Goal: Task Accomplishment & Management: Manage account settings

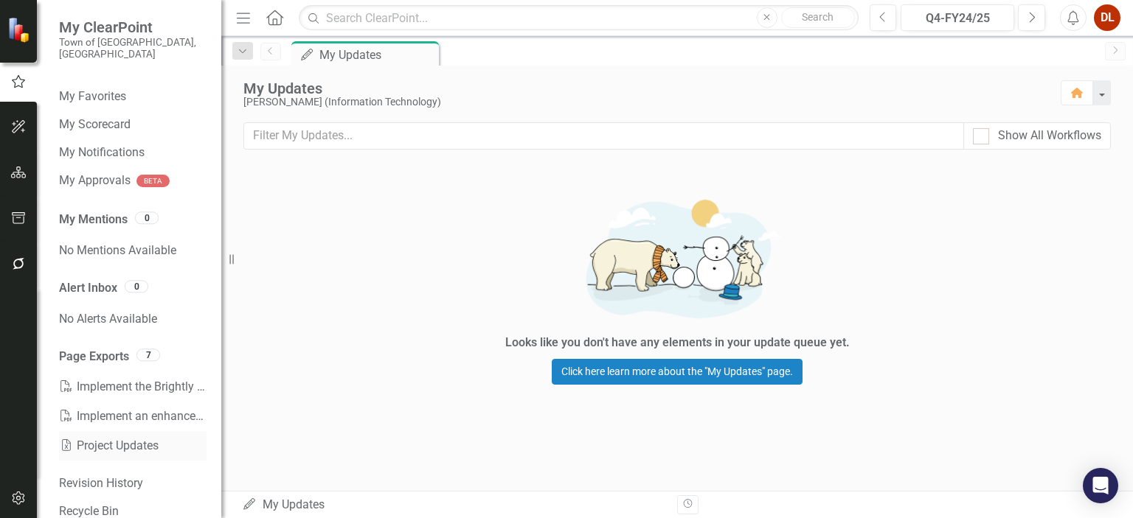
scroll to position [33, 0]
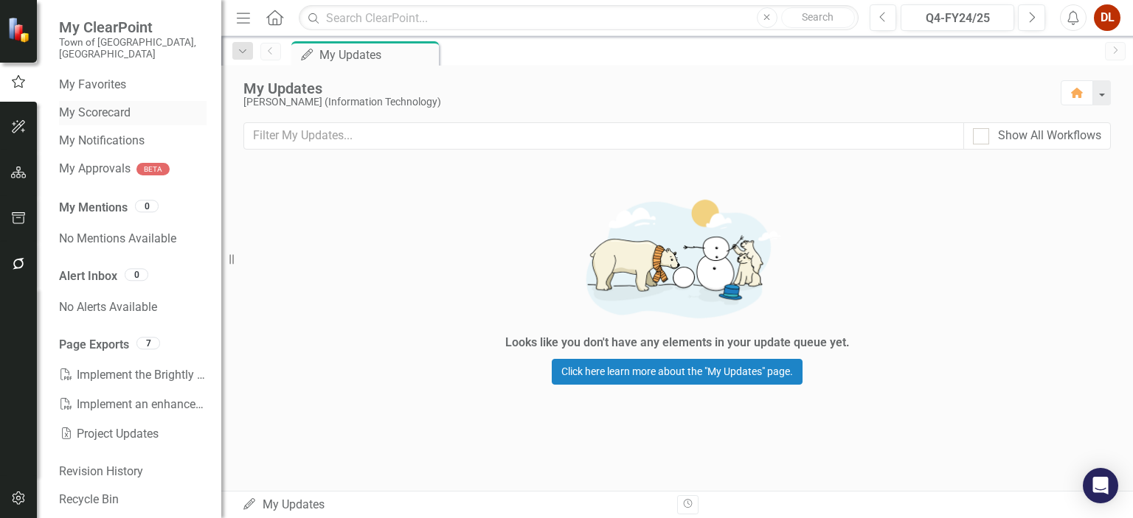
click at [119, 105] on link "My Scorecard" at bounding box center [132, 113] width 147 height 17
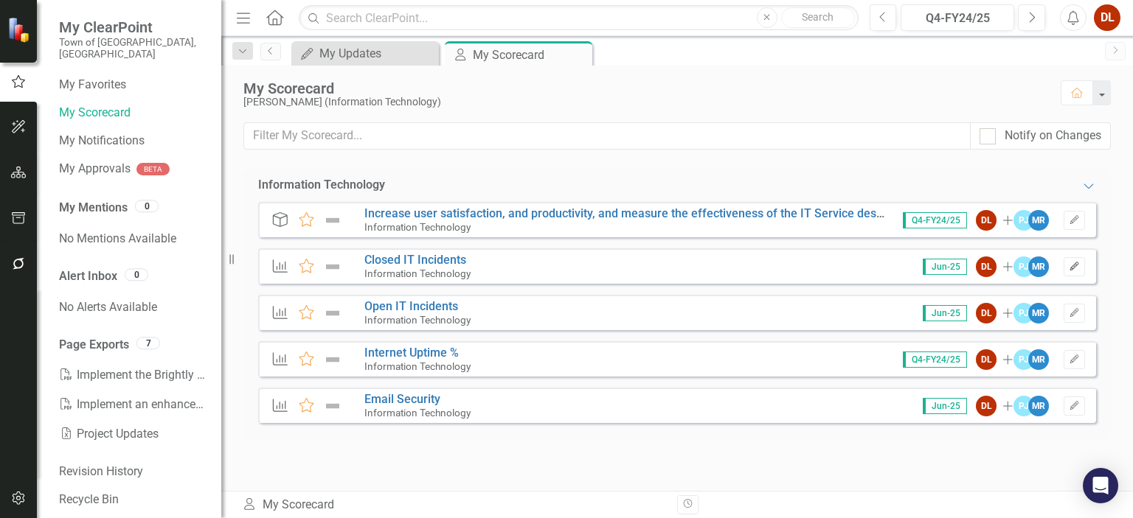
click at [788, 268] on button "Edit" at bounding box center [1073, 266] width 21 height 19
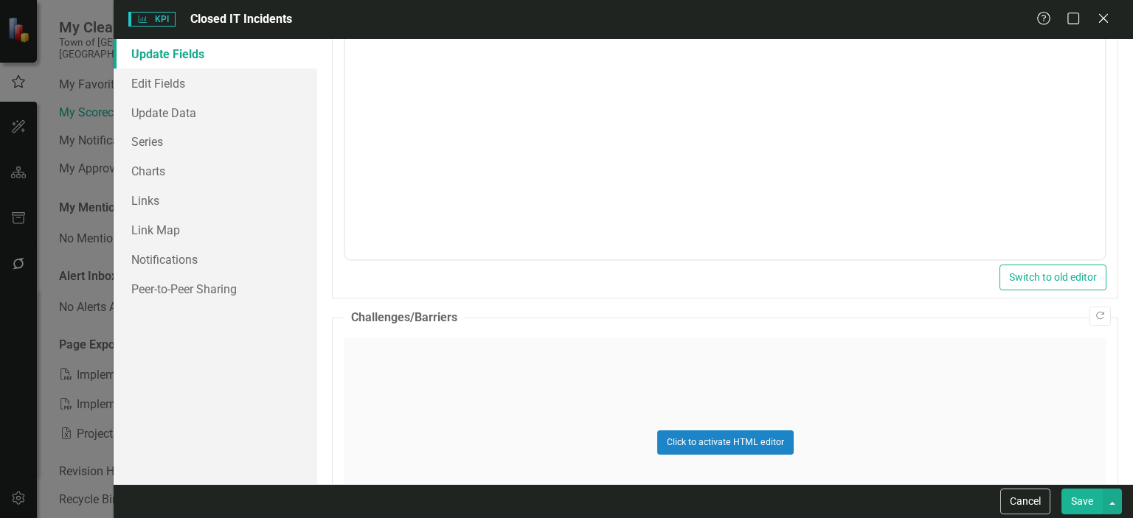
scroll to position [721, 0]
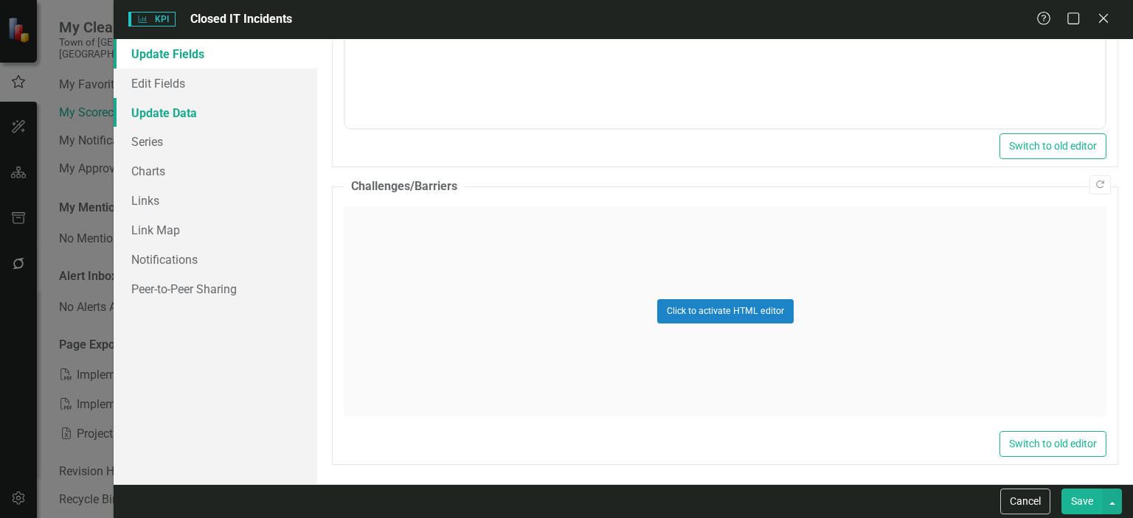
click at [170, 111] on link "Update Data" at bounding box center [216, 112] width 204 height 29
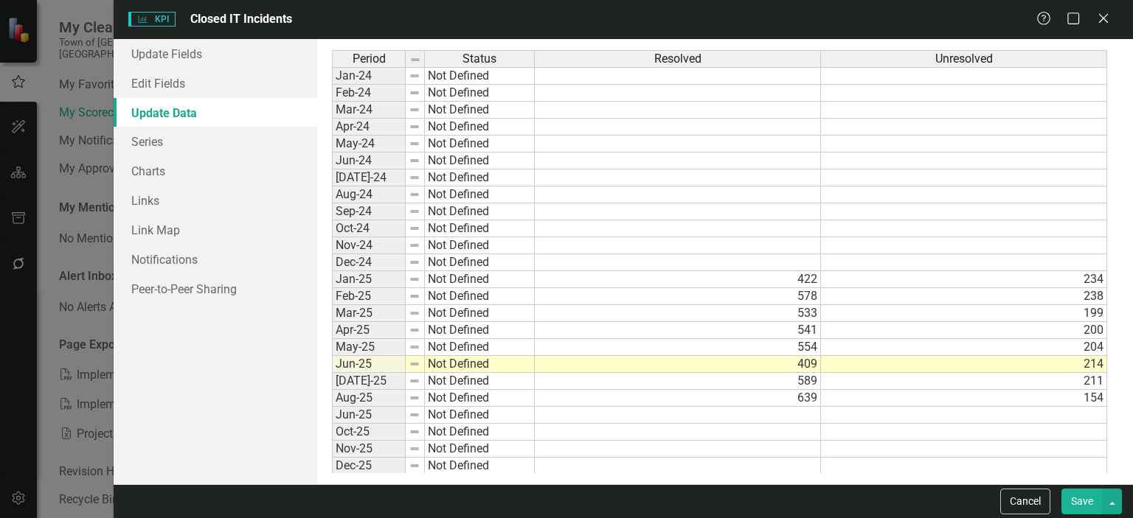
click at [363, 416] on td "Jun-25" at bounding box center [369, 415] width 74 height 17
click at [357, 410] on td "Jun-25" at bounding box center [369, 415] width 74 height 17
click at [154, 84] on link "Edit Fields" at bounding box center [216, 83] width 204 height 29
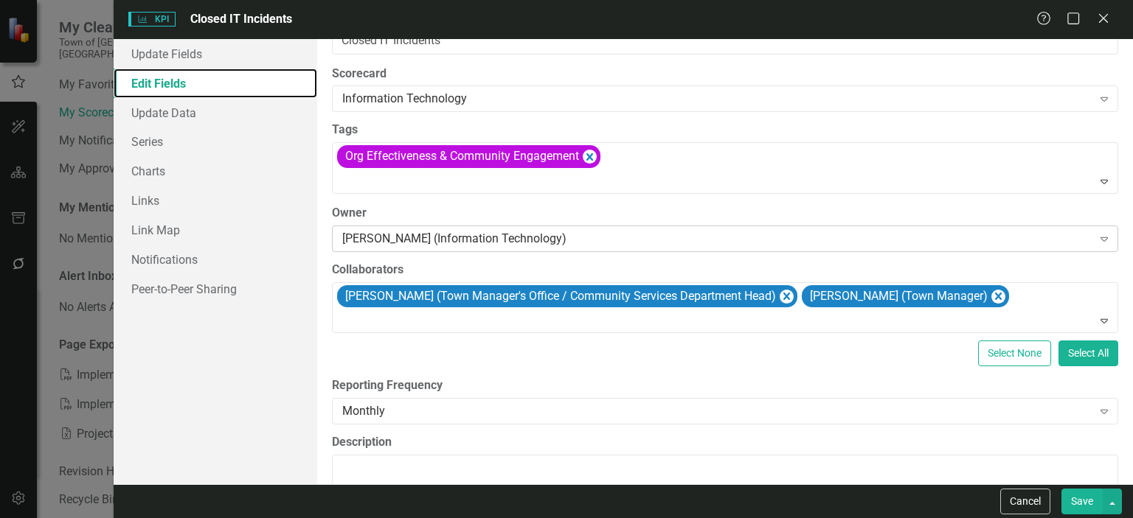
scroll to position [0, 0]
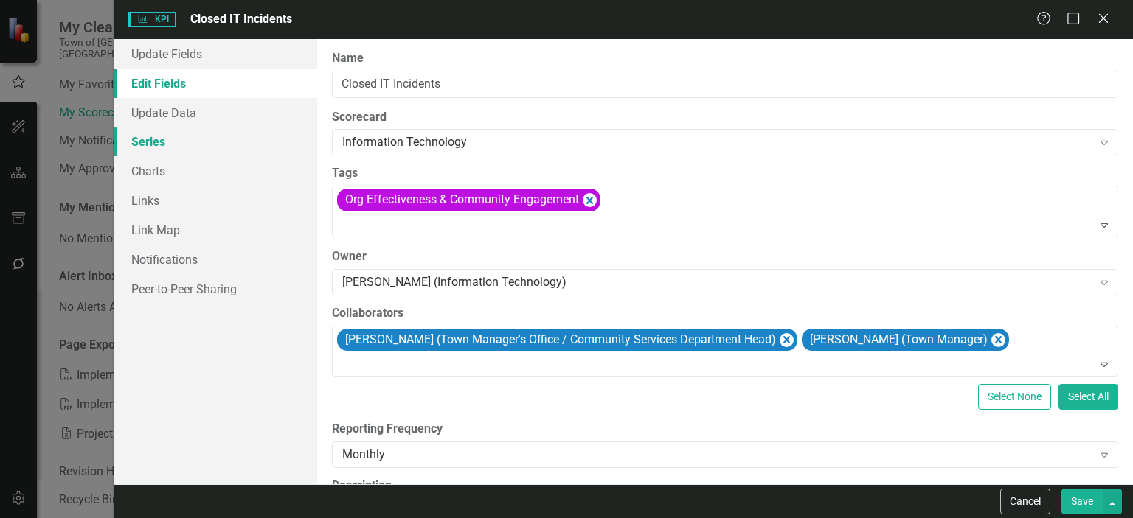
click at [147, 140] on link "Series" at bounding box center [216, 141] width 204 height 29
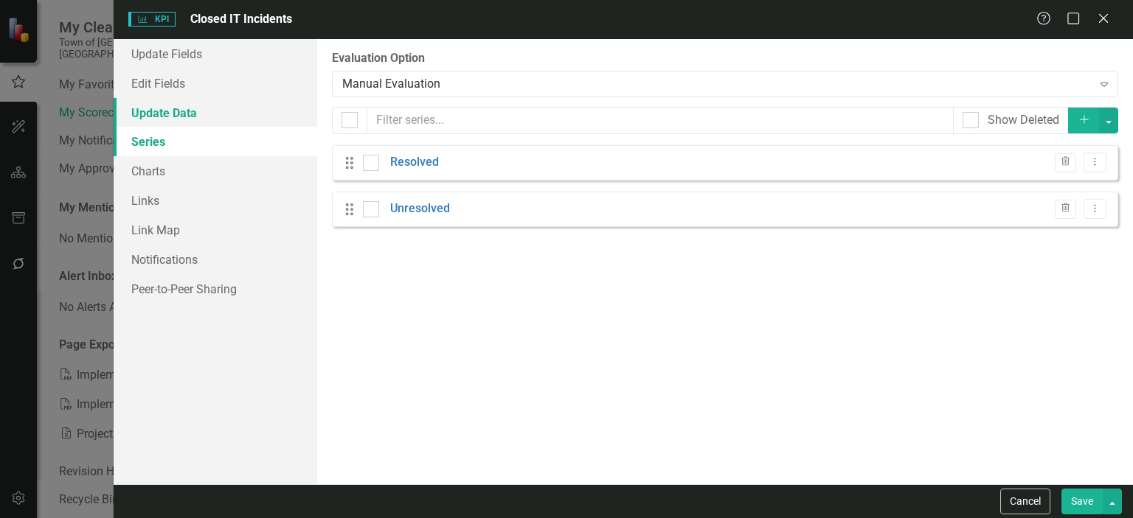
click at [175, 115] on link "Update Data" at bounding box center [216, 112] width 204 height 29
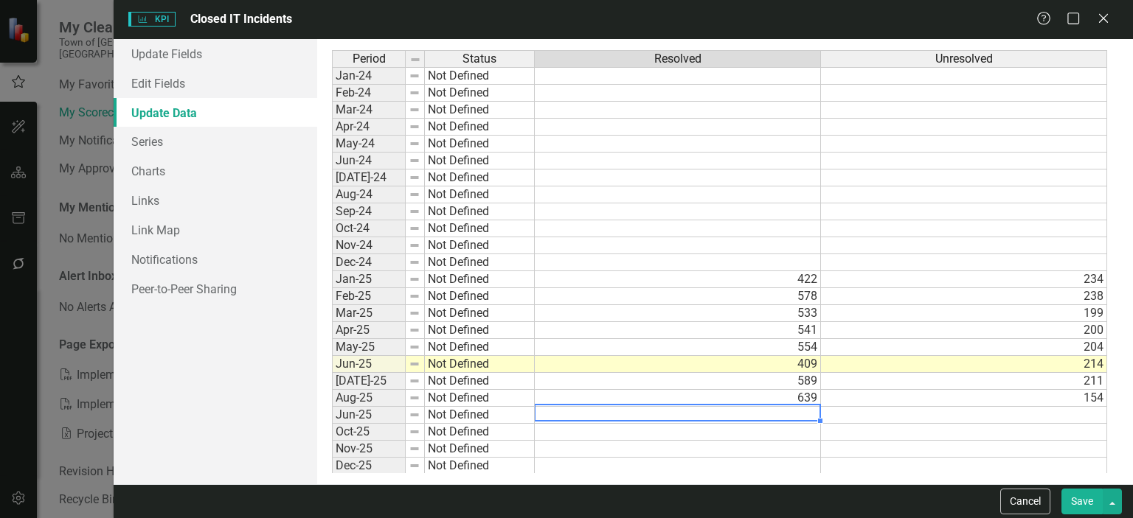
click at [779, 415] on td at bounding box center [678, 415] width 286 height 17
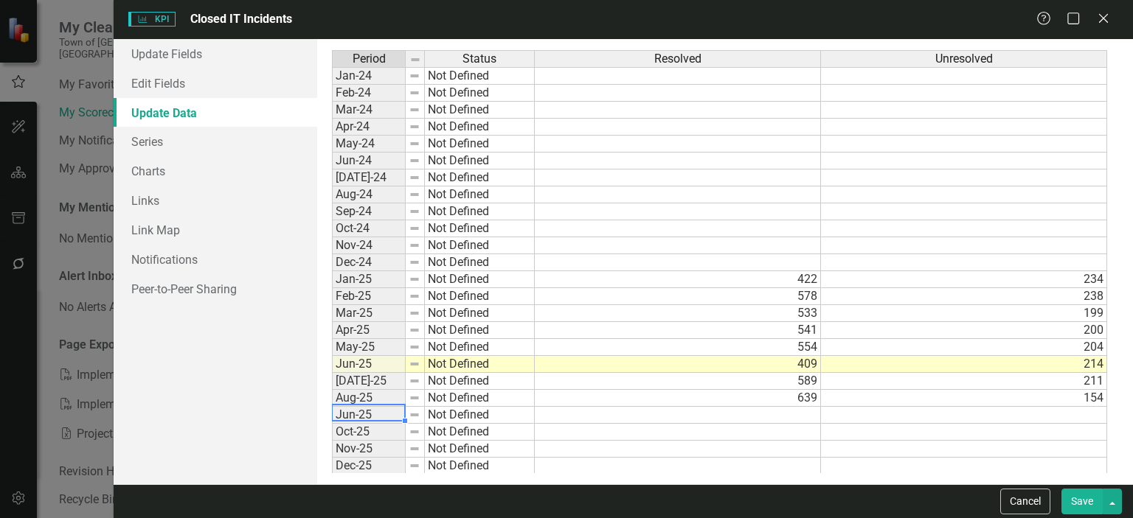
click at [368, 411] on td "Jun-25" at bounding box center [369, 415] width 74 height 17
click at [368, 411] on table "Copy" at bounding box center [448, 421] width 161 height 21
click at [364, 411] on td "Jun-25" at bounding box center [369, 415] width 74 height 17
click at [344, 414] on td "Jun-25" at bounding box center [369, 415] width 74 height 17
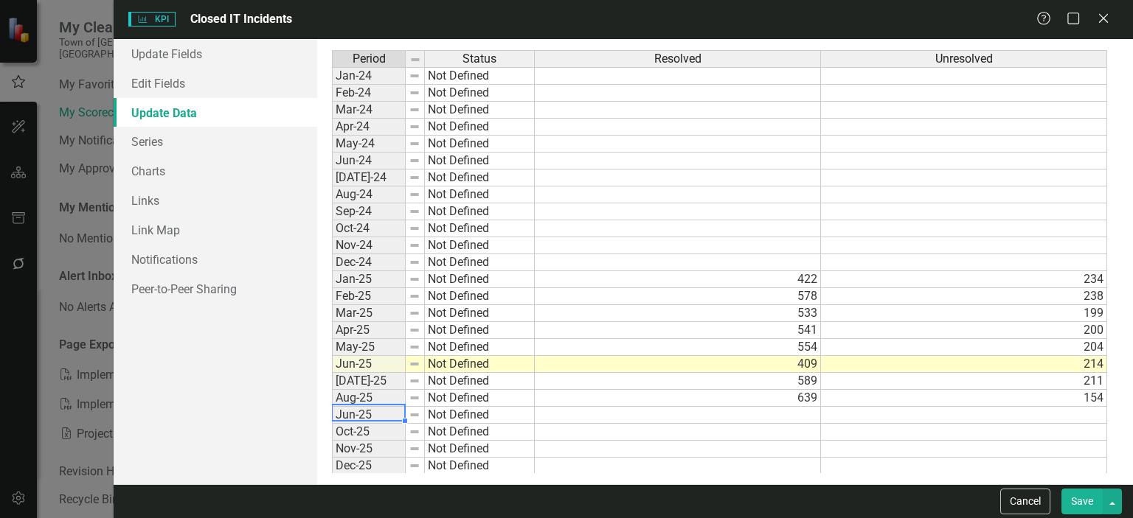
click at [344, 414] on td "Jun-25" at bounding box center [369, 415] width 74 height 17
click at [351, 417] on td "Jun-25" at bounding box center [369, 415] width 74 height 17
click at [162, 77] on link "Edit Fields" at bounding box center [216, 83] width 204 height 29
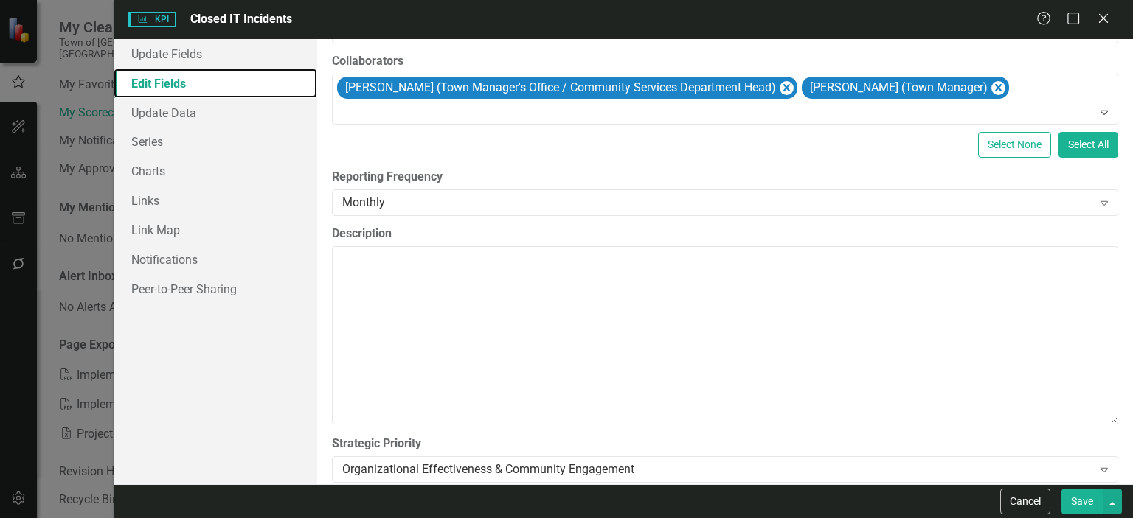
scroll to position [269, 0]
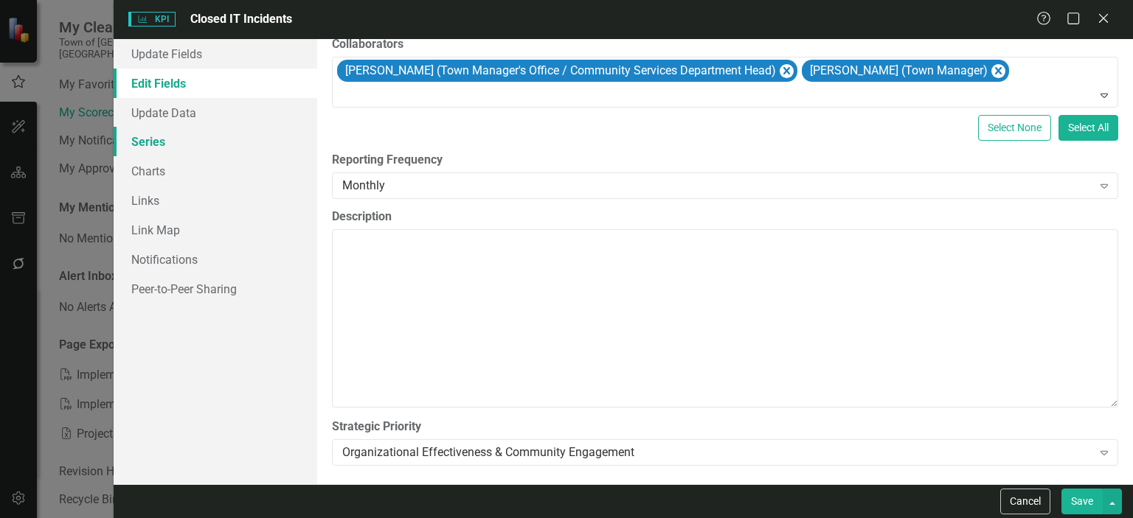
click at [147, 141] on link "Series" at bounding box center [216, 141] width 204 height 29
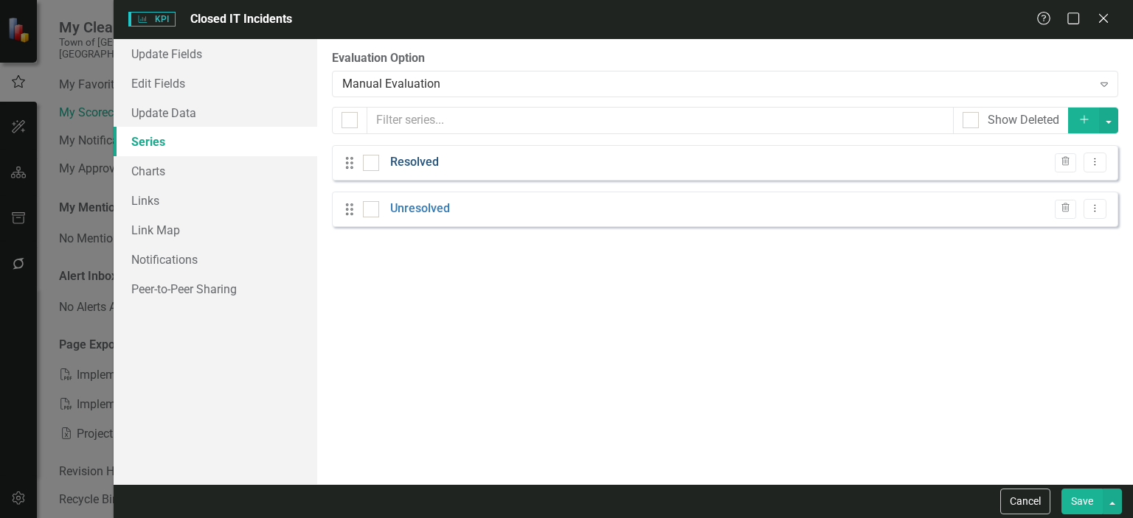
click at [413, 164] on link "Resolved" at bounding box center [414, 162] width 49 height 17
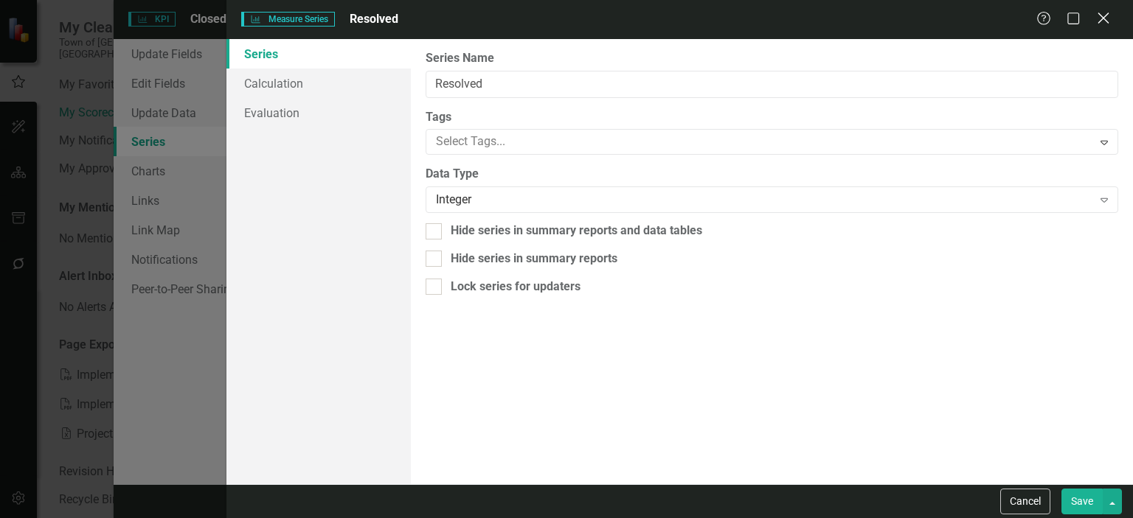
click at [788, 16] on icon "Close" at bounding box center [1103, 18] width 18 height 14
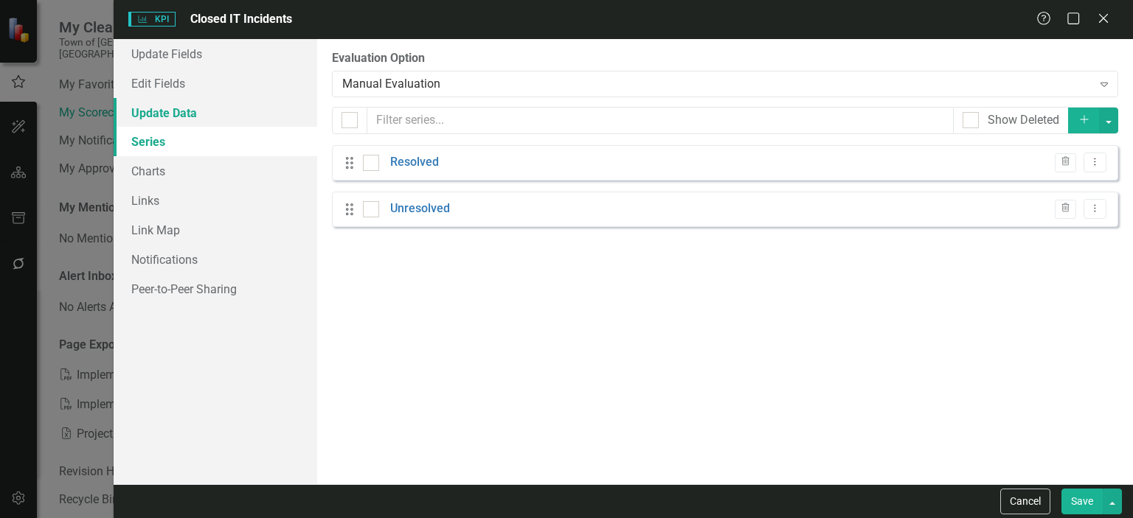
click at [161, 115] on link "Update Data" at bounding box center [216, 112] width 204 height 29
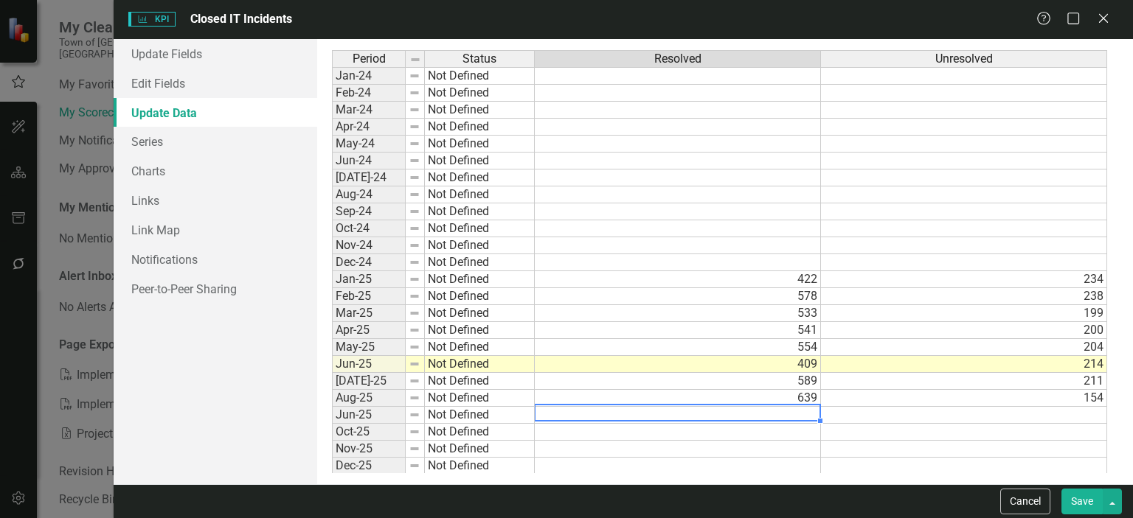
click at [788, 413] on td at bounding box center [678, 415] width 286 height 17
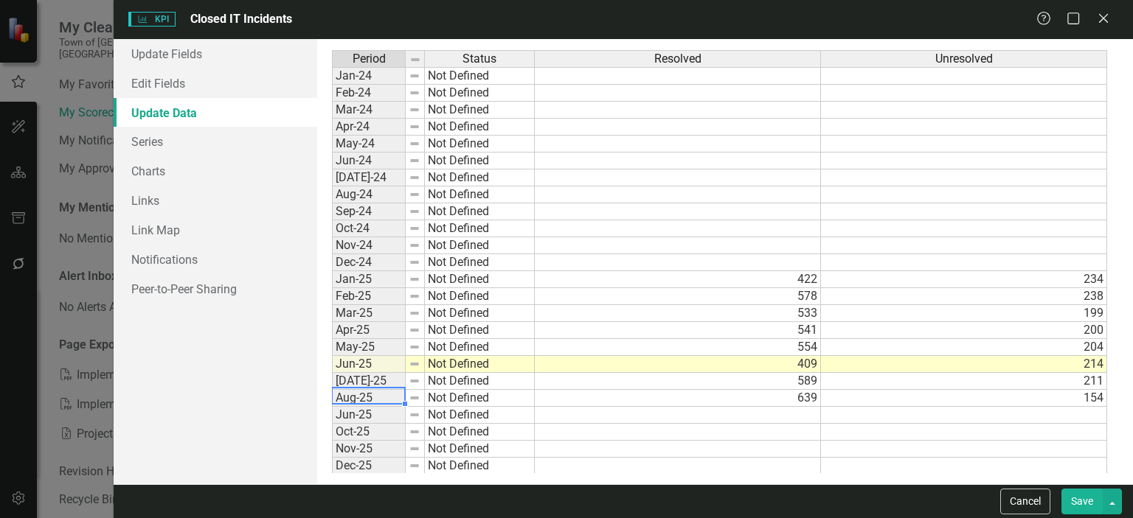
click at [161, 19] on span "KPI KPI" at bounding box center [151, 19] width 47 height 15
click at [168, 50] on link "Update Fields" at bounding box center [216, 53] width 204 height 29
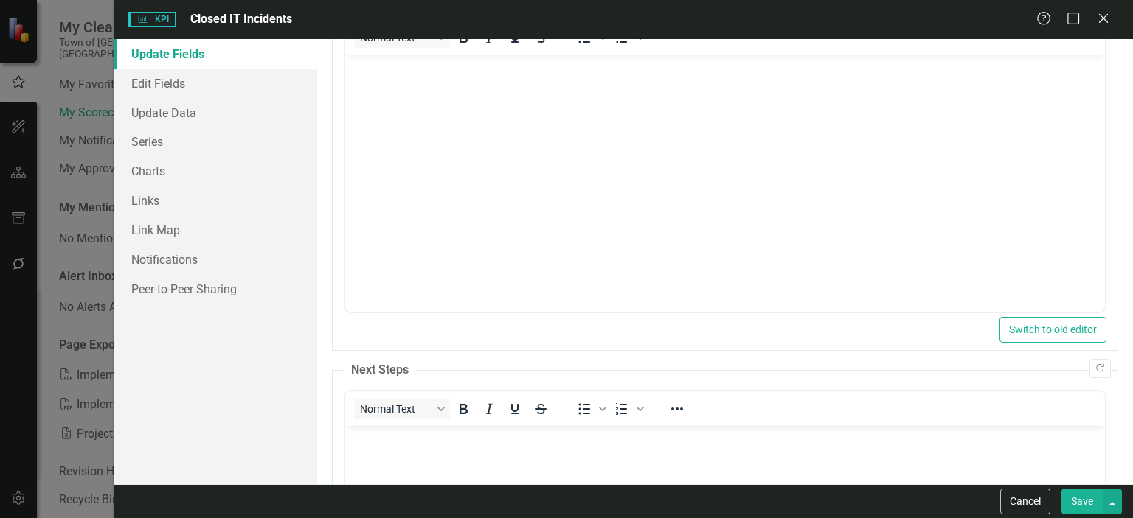
scroll to position [0, 0]
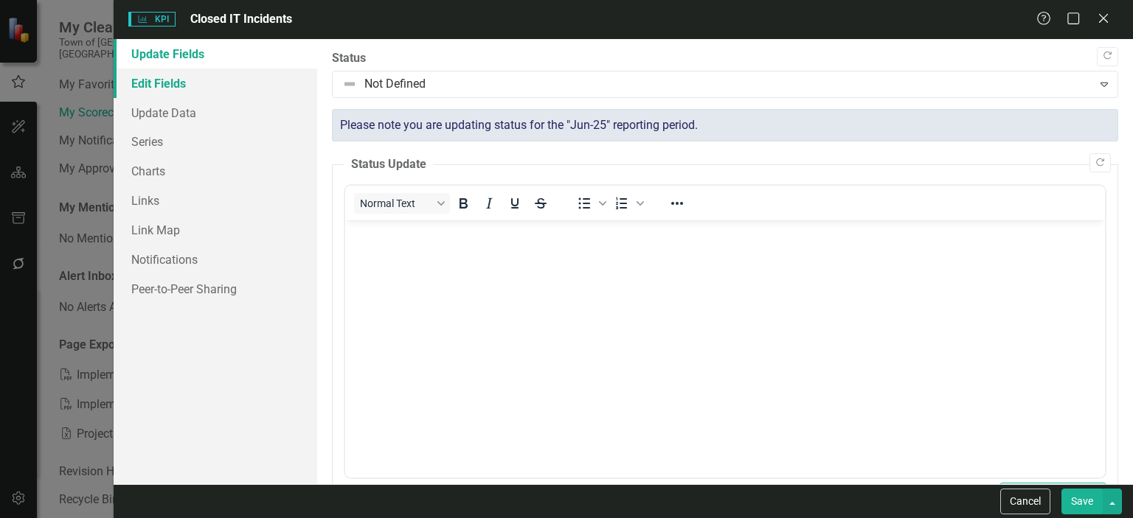
click at [150, 79] on link "Edit Fields" at bounding box center [216, 83] width 204 height 29
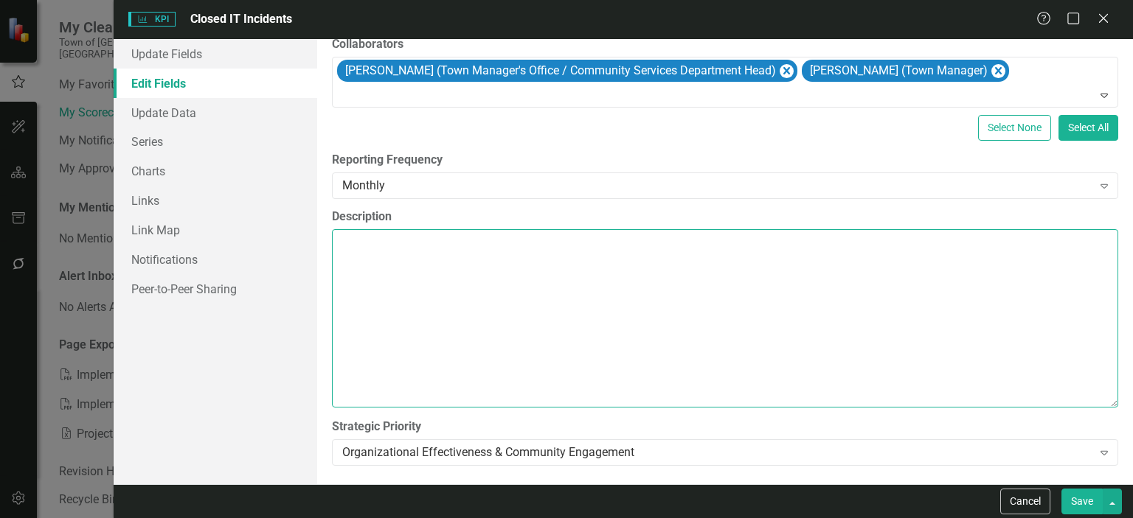
click at [397, 344] on textarea "Description" at bounding box center [725, 318] width 786 height 178
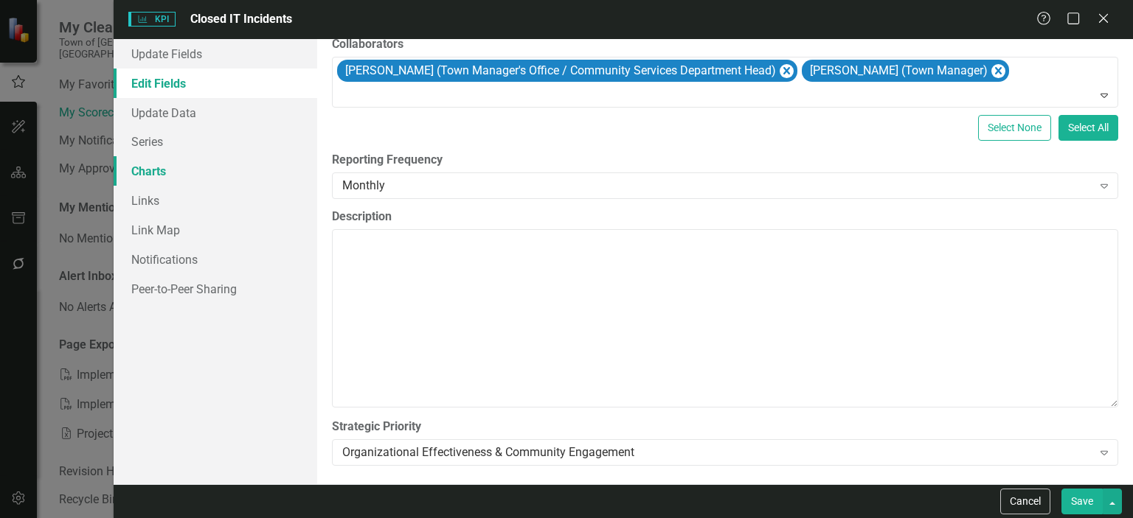
click at [147, 173] on link "Charts" at bounding box center [216, 170] width 204 height 29
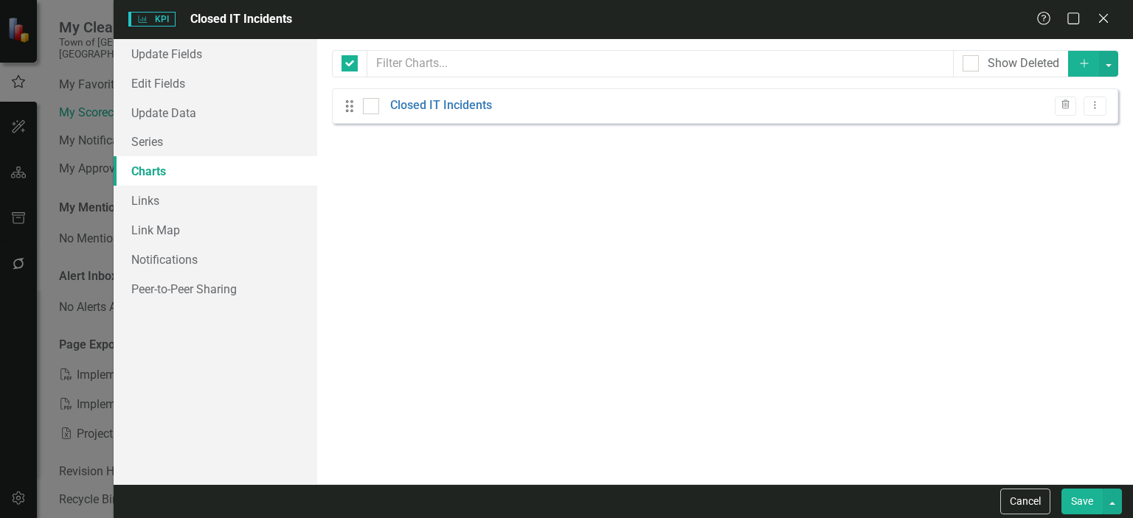
checkbox input "false"
click at [173, 81] on link "Edit Fields" at bounding box center [216, 83] width 204 height 29
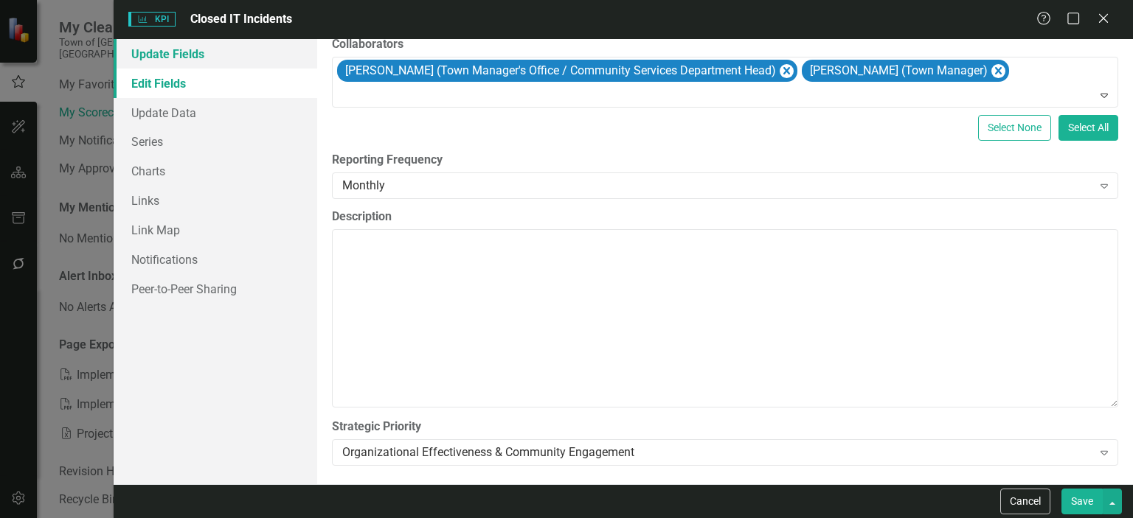
click at [171, 49] on link "Update Fields" at bounding box center [216, 53] width 204 height 29
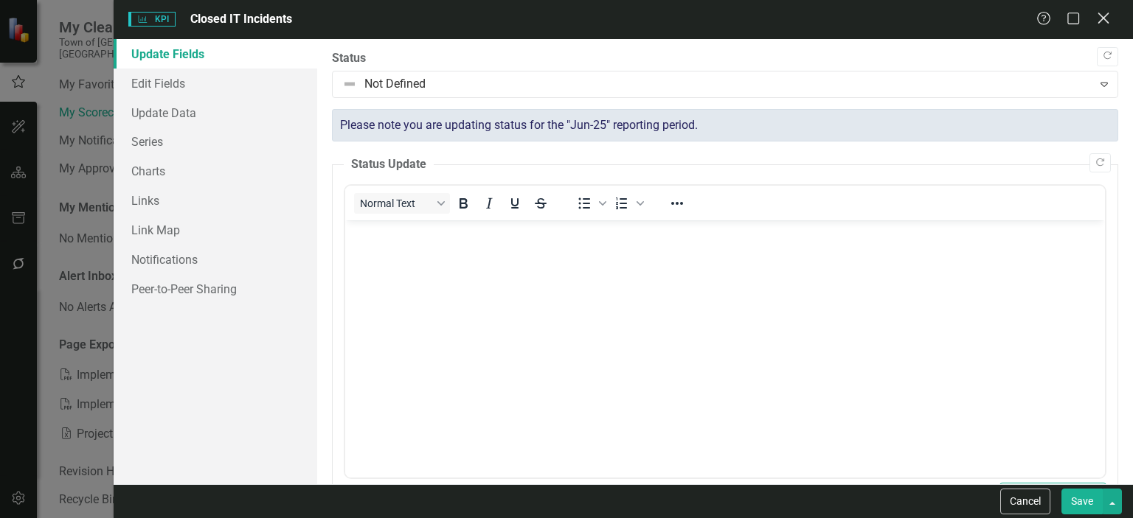
click at [788, 20] on icon at bounding box center [1102, 18] width 11 height 11
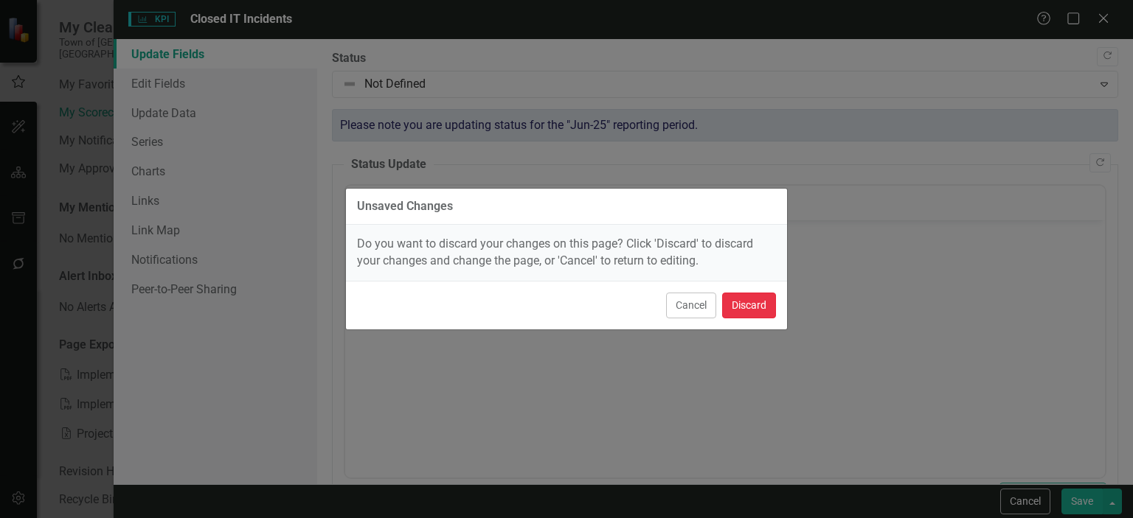
click at [751, 304] on button "Discard" at bounding box center [749, 306] width 54 height 26
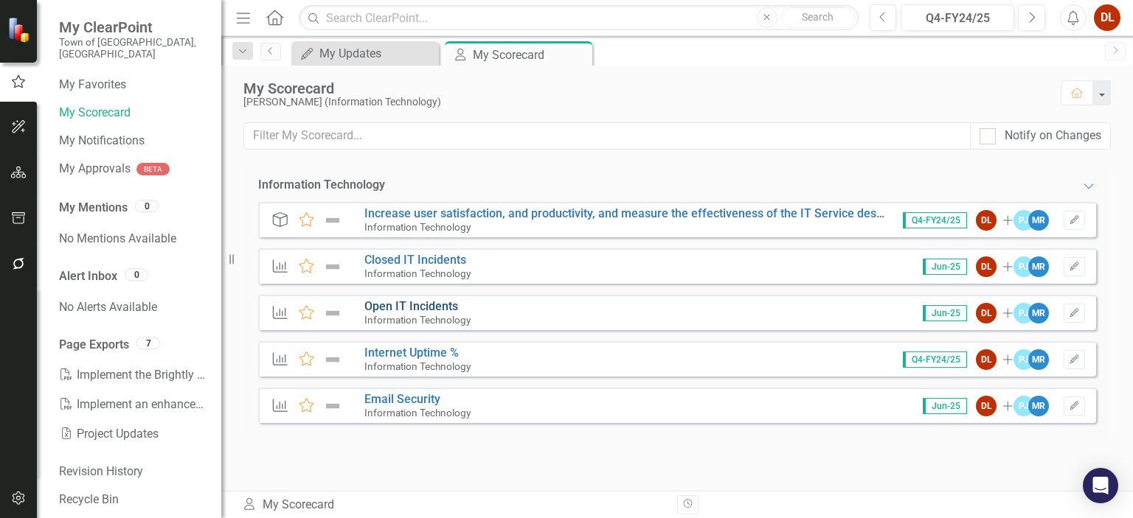
click at [426, 305] on link "Open IT Incidents" at bounding box center [411, 306] width 94 height 14
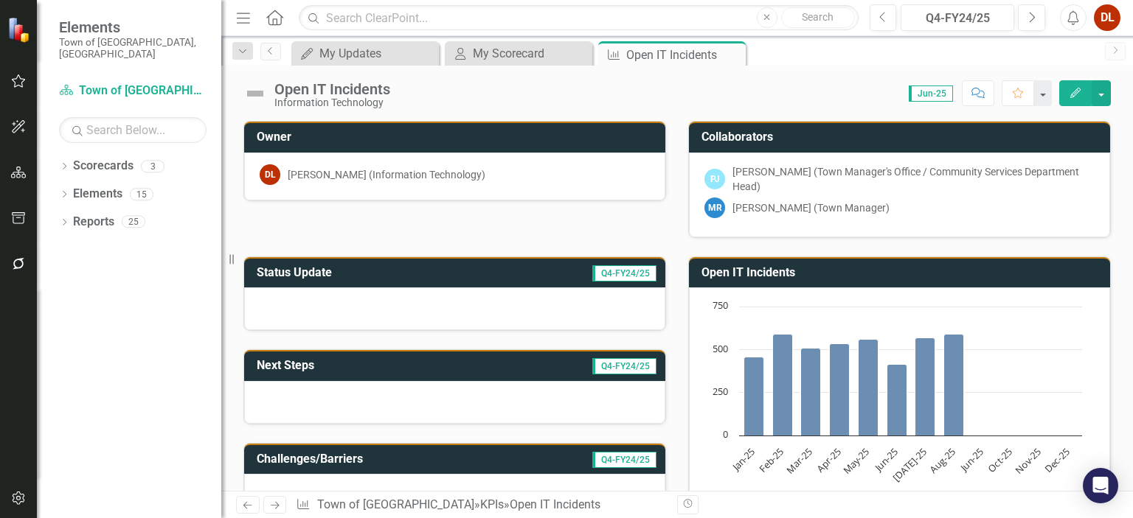
click at [788, 460] on text "Jun-25" at bounding box center [970, 459] width 29 height 29
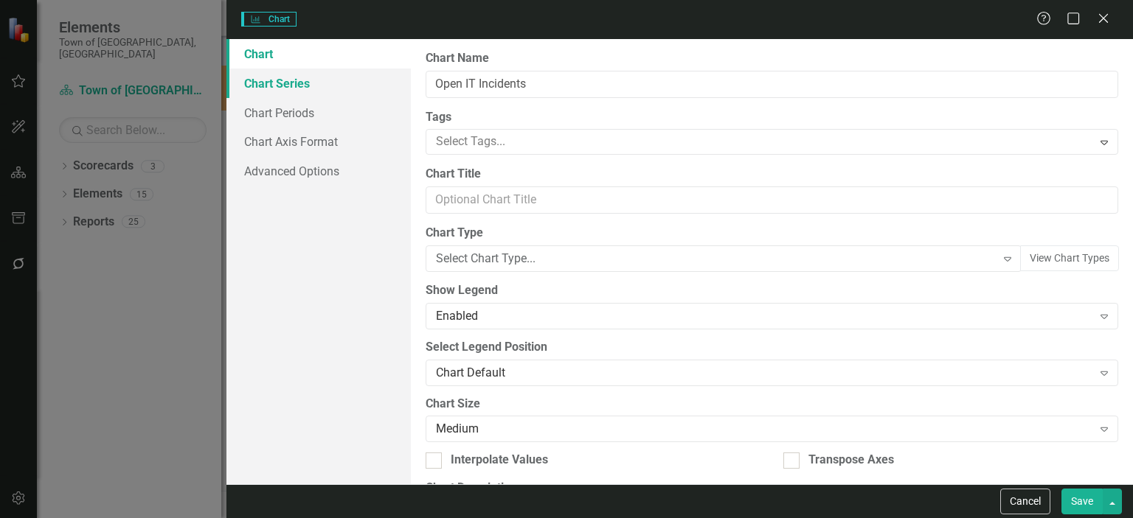
type input "Open IT Incidents"
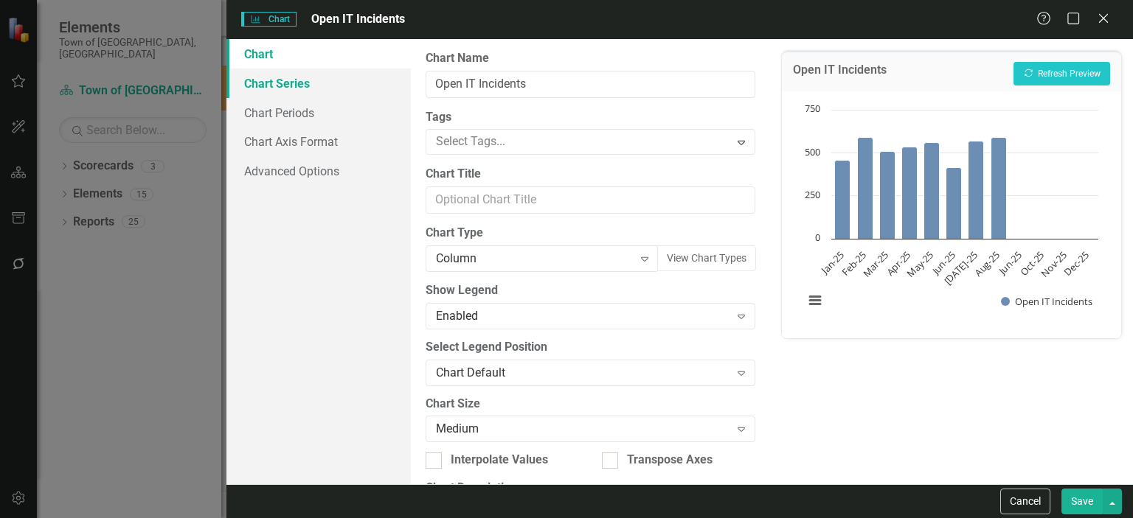
click at [274, 86] on link "Chart Series" at bounding box center [318, 83] width 184 height 29
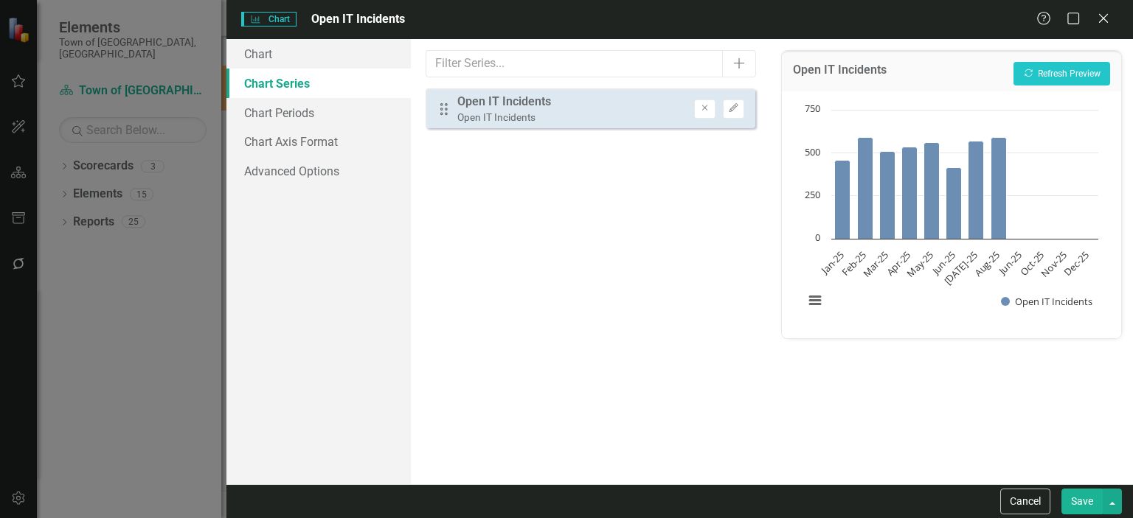
click at [487, 102] on div "Open IT Incidents" at bounding box center [504, 102] width 94 height 17
click at [734, 105] on icon "Edit" at bounding box center [733, 108] width 11 height 9
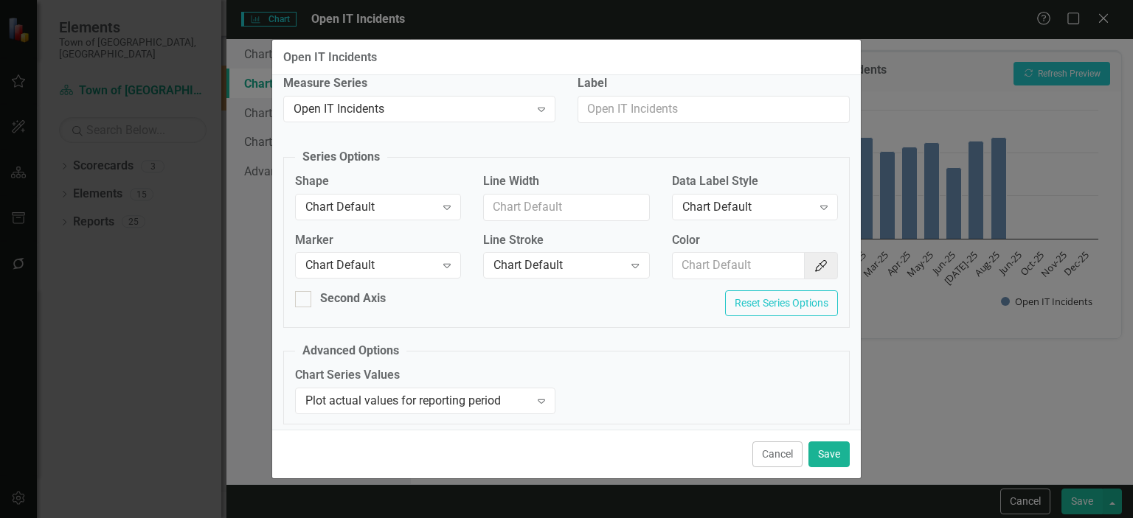
scroll to position [14, 0]
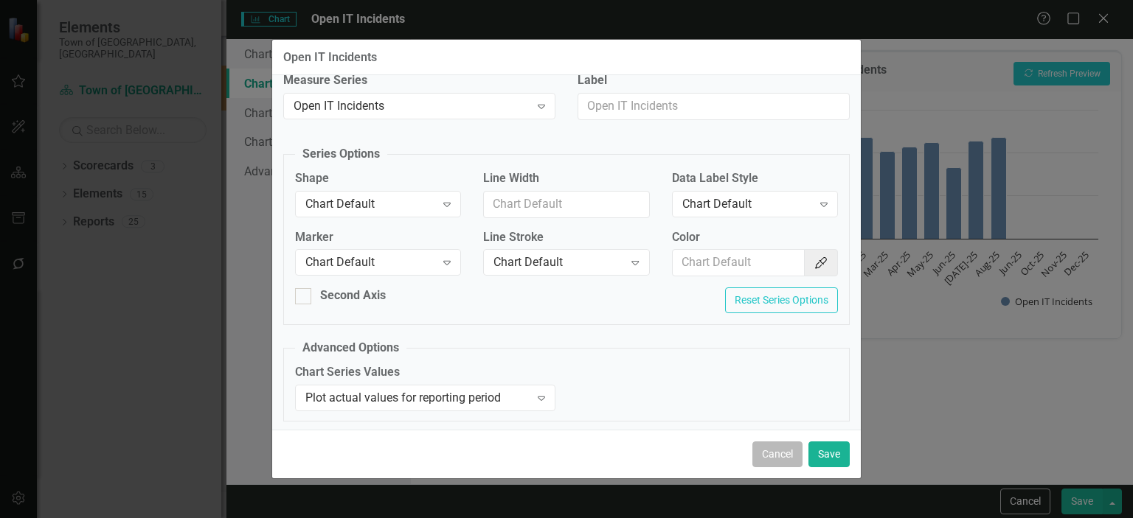
click at [757, 448] on button "Cancel" at bounding box center [777, 455] width 50 height 26
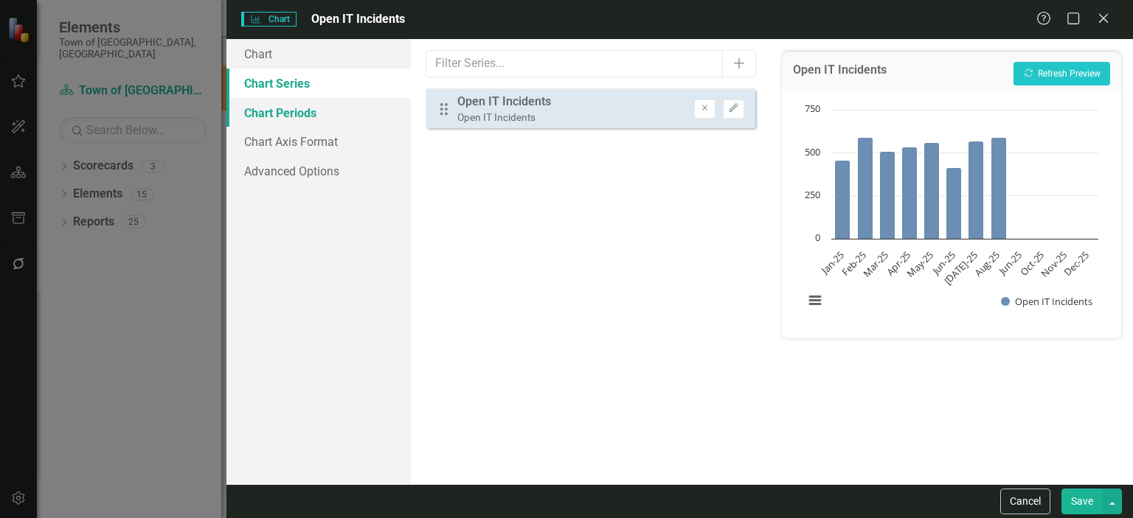
click at [304, 111] on link "Chart Periods" at bounding box center [318, 112] width 184 height 29
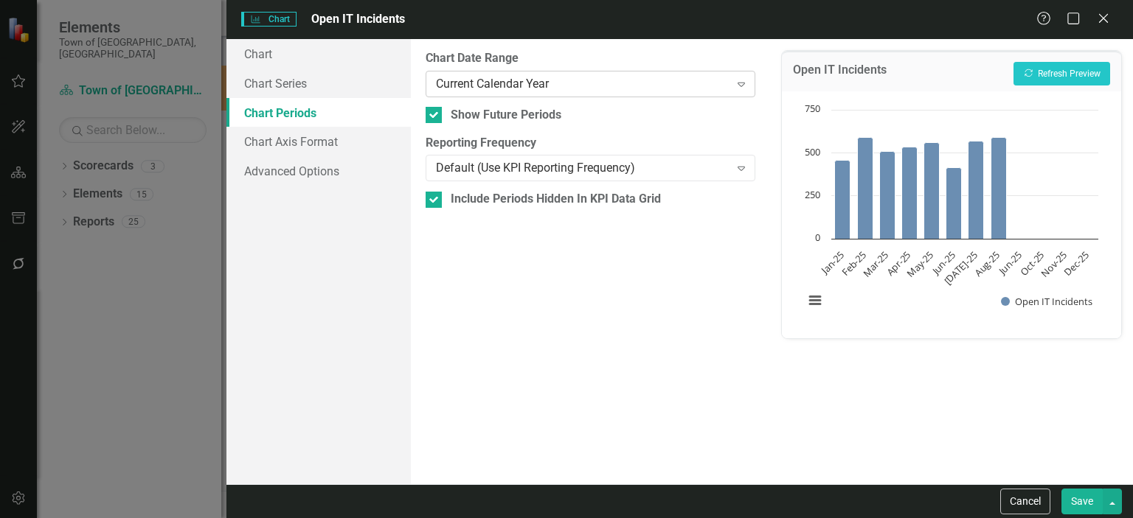
click at [743, 84] on icon "Expand" at bounding box center [741, 84] width 15 height 12
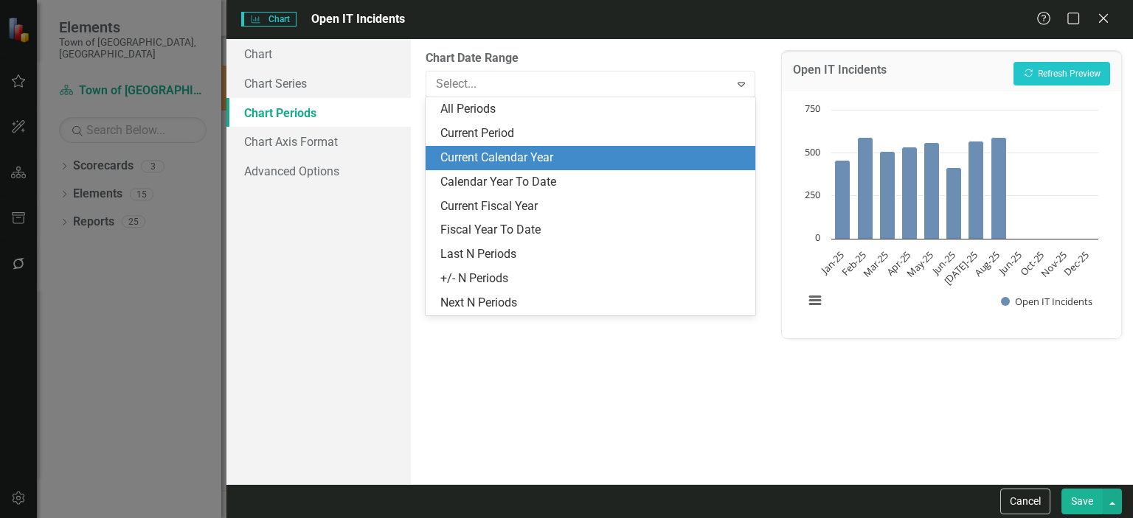
click at [540, 153] on div "Current Calendar Year" at bounding box center [593, 158] width 306 height 17
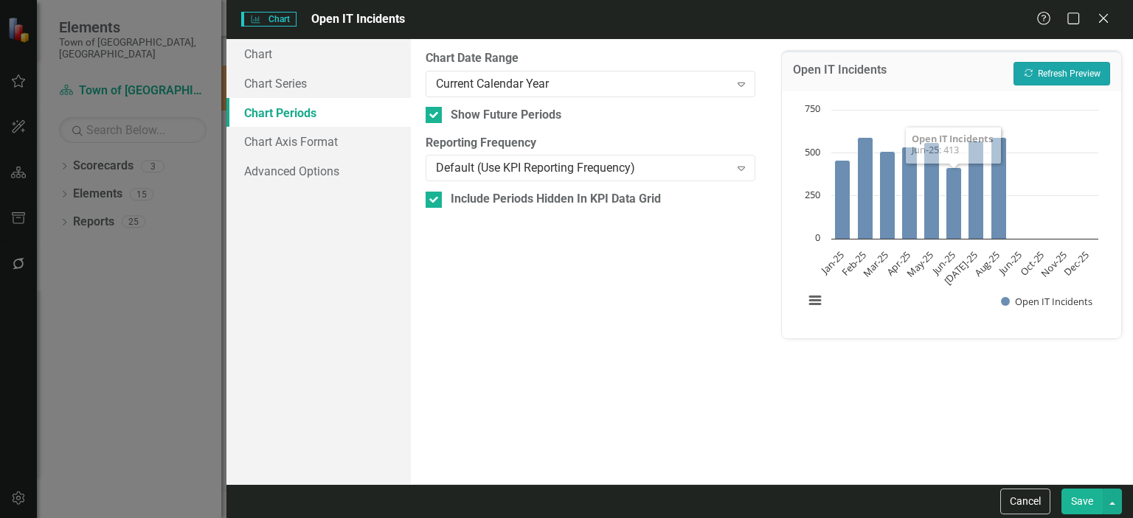
click at [788, 76] on button "Recalculate Refresh Preview" at bounding box center [1061, 74] width 97 height 24
click at [788, 75] on button "Recalculate Refresh Preview" at bounding box center [1061, 74] width 97 height 24
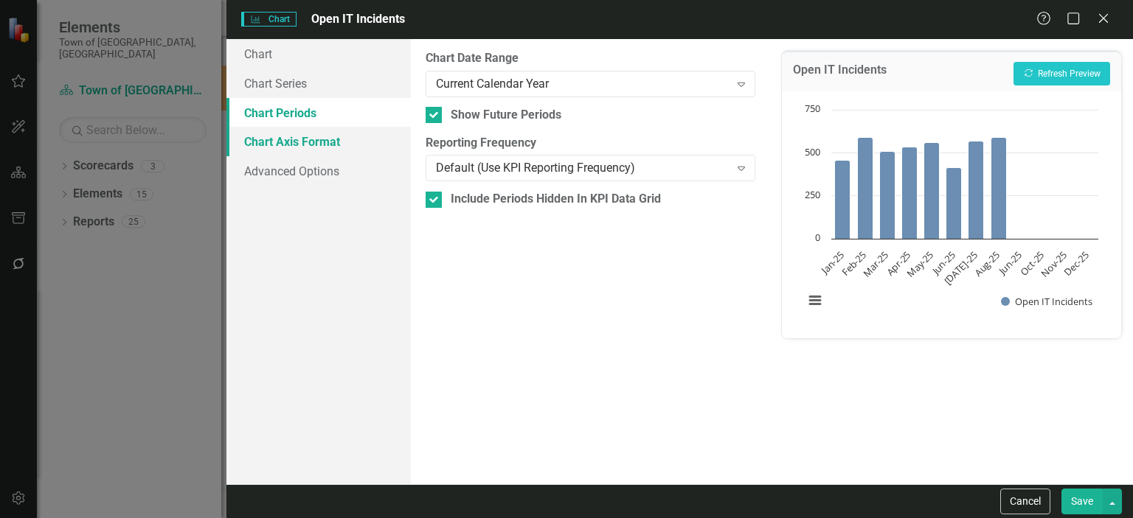
click at [310, 142] on link "Chart Axis Format" at bounding box center [318, 141] width 184 height 29
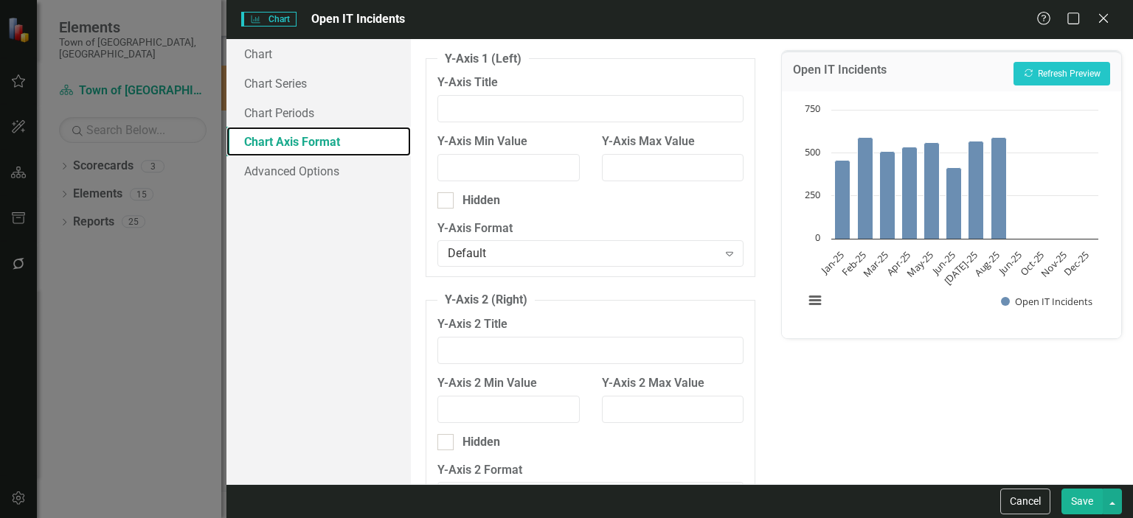
scroll to position [145, 0]
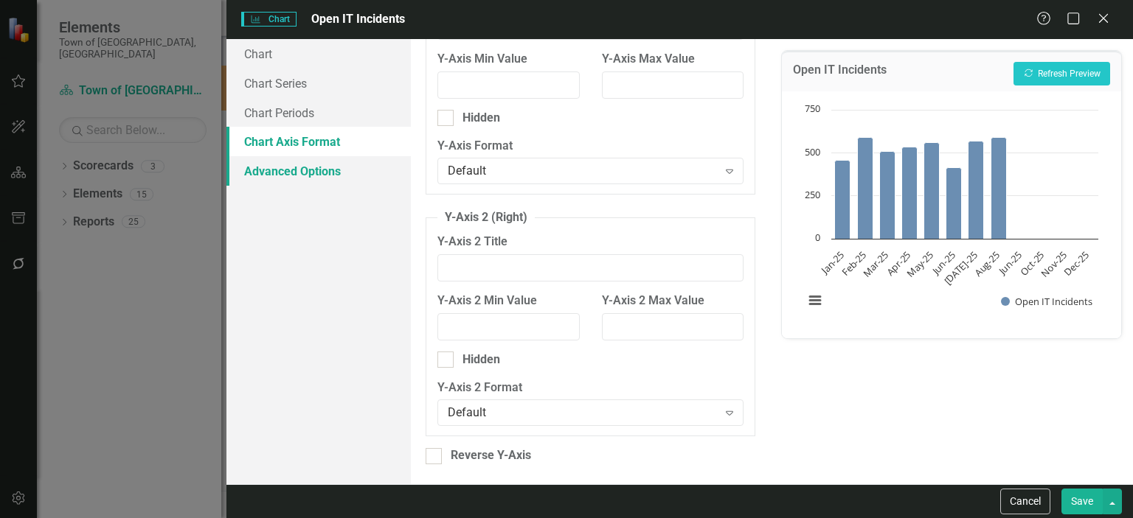
click at [291, 173] on link "Advanced Options" at bounding box center [318, 170] width 184 height 29
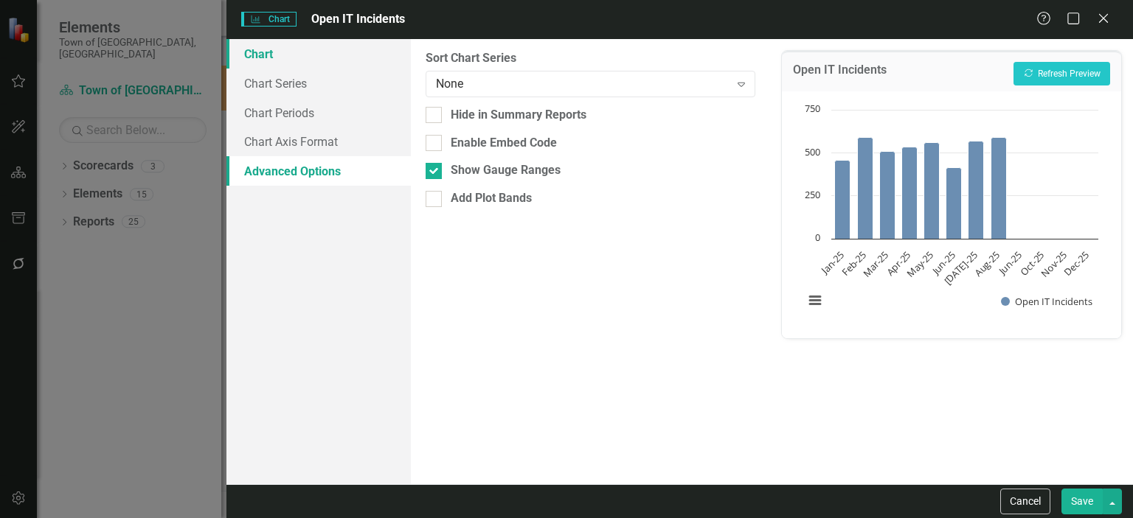
click at [271, 54] on link "Chart" at bounding box center [318, 53] width 184 height 29
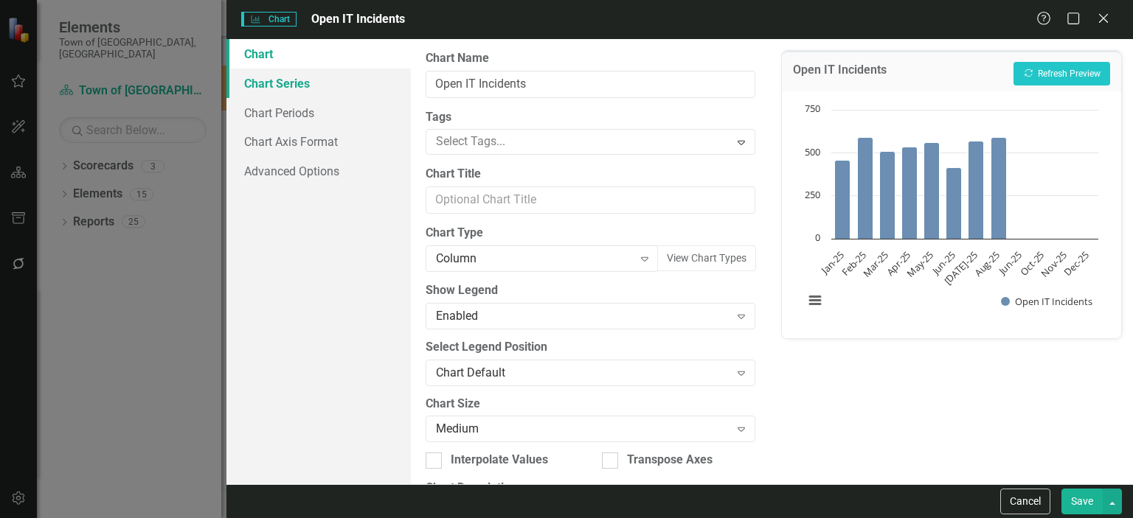
click at [268, 81] on link "Chart Series" at bounding box center [318, 83] width 184 height 29
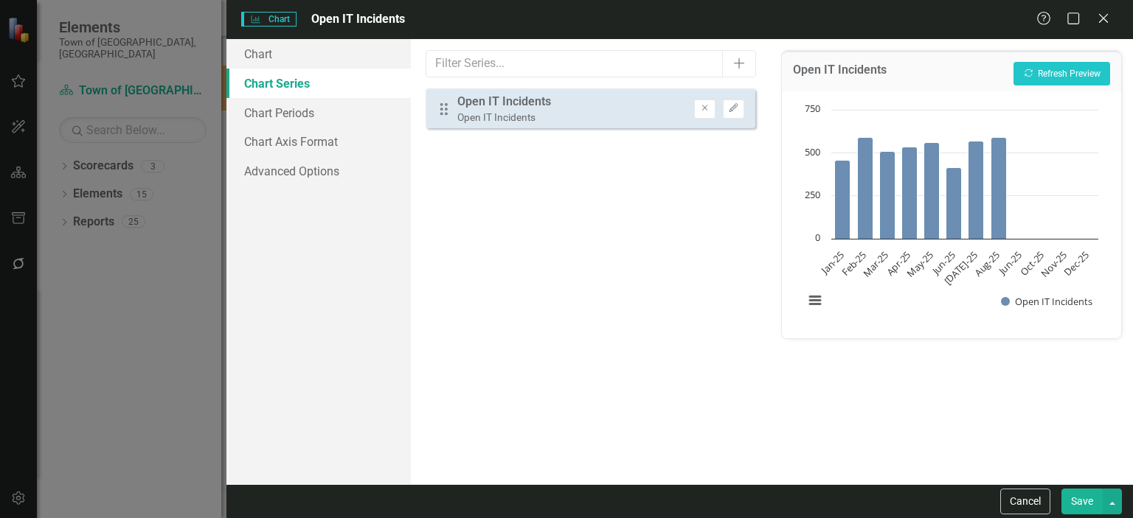
click at [500, 100] on div "Open IT Incidents" at bounding box center [504, 102] width 94 height 17
click at [729, 111] on icon "button" at bounding box center [733, 108] width 9 height 9
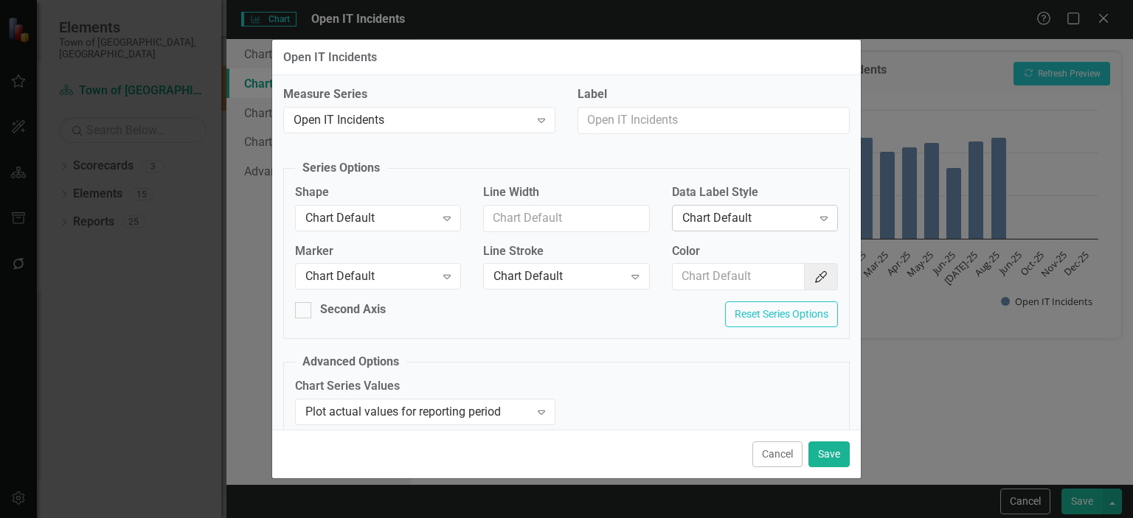
click at [788, 220] on icon "Expand" at bounding box center [823, 218] width 15 height 12
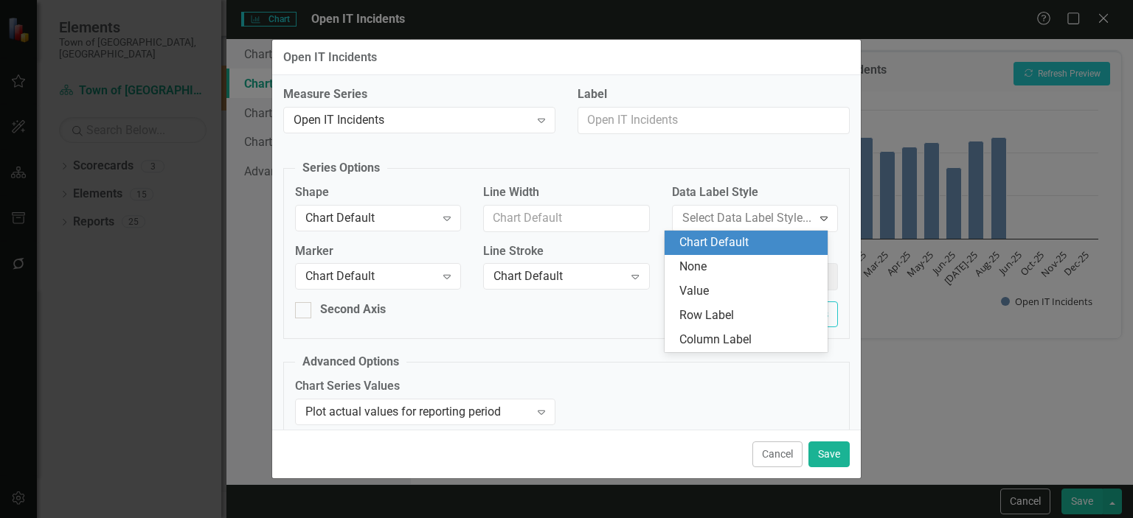
click at [546, 368] on fieldset "Advanced Options Chart Series Values Plot actual values for reporting period Ex…" at bounding box center [566, 395] width 566 height 82
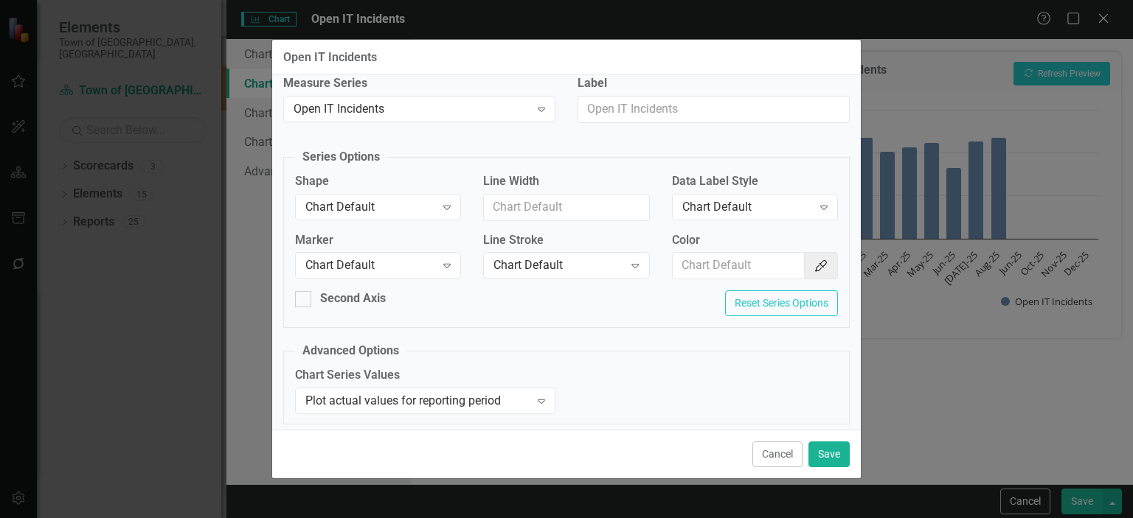
scroll to position [14, 0]
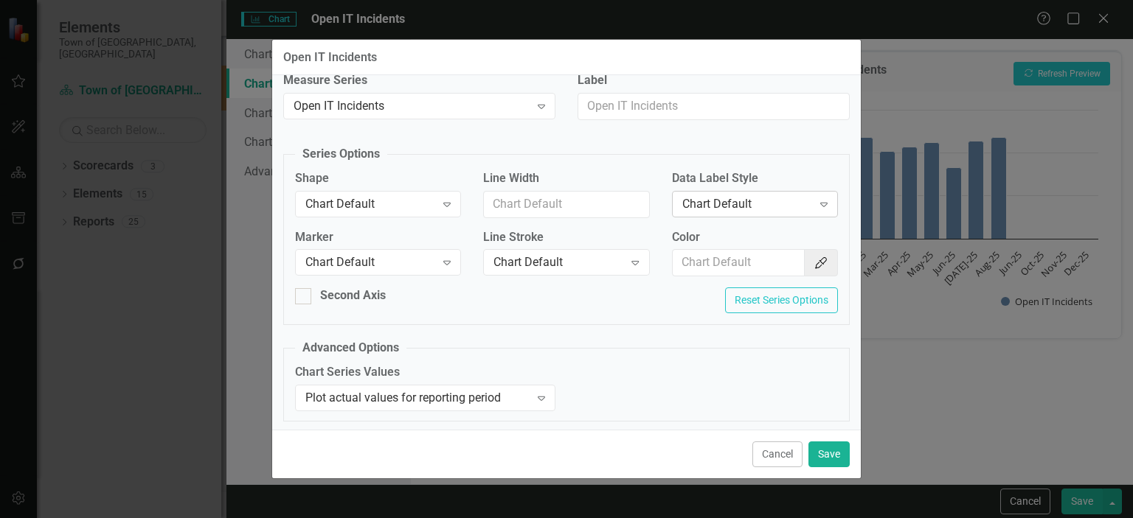
click at [788, 206] on icon "Expand" at bounding box center [823, 204] width 15 height 12
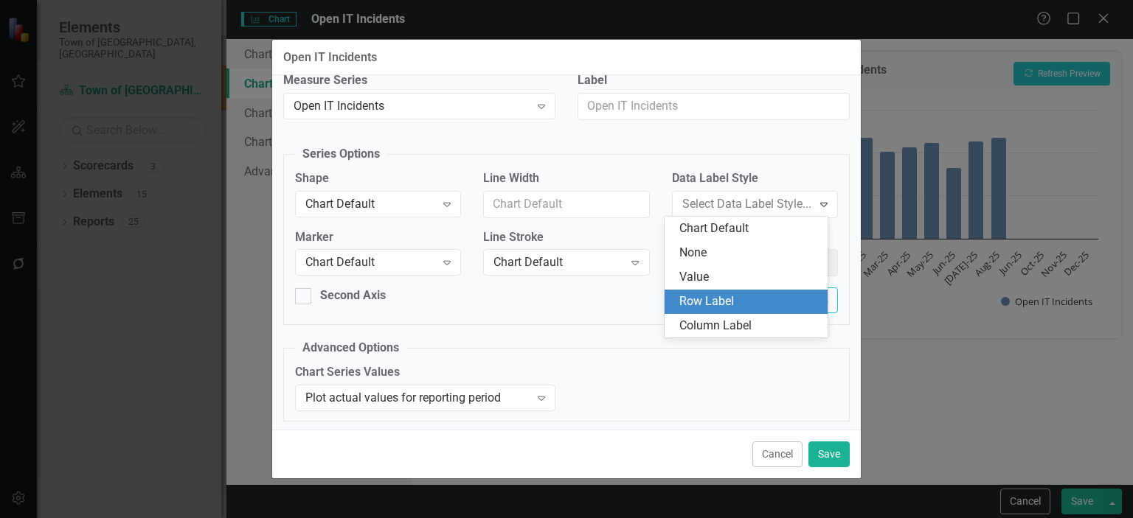
click at [698, 303] on div "Row Label" at bounding box center [748, 301] width 139 height 17
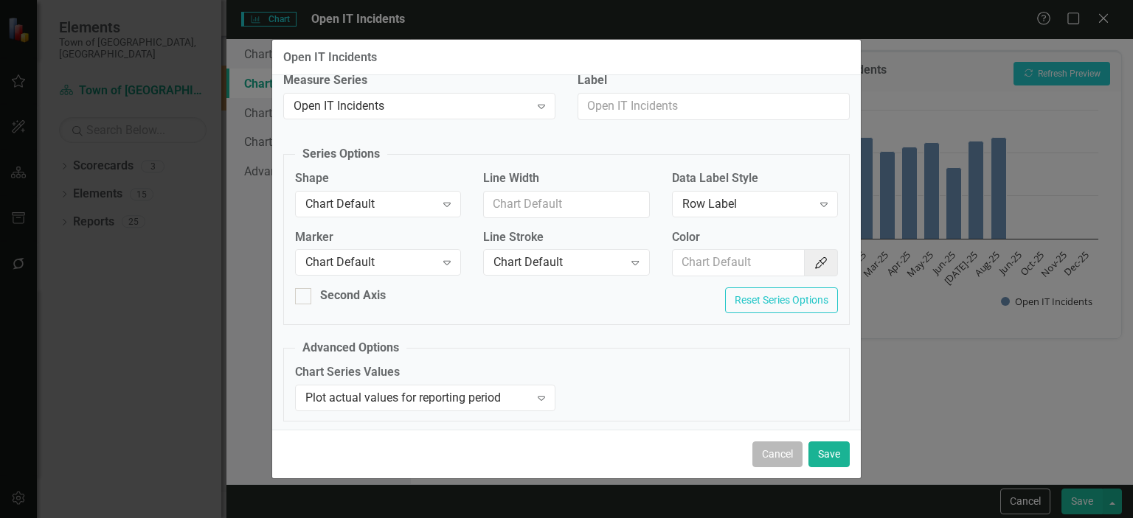
click at [759, 451] on button "Cancel" at bounding box center [777, 455] width 50 height 26
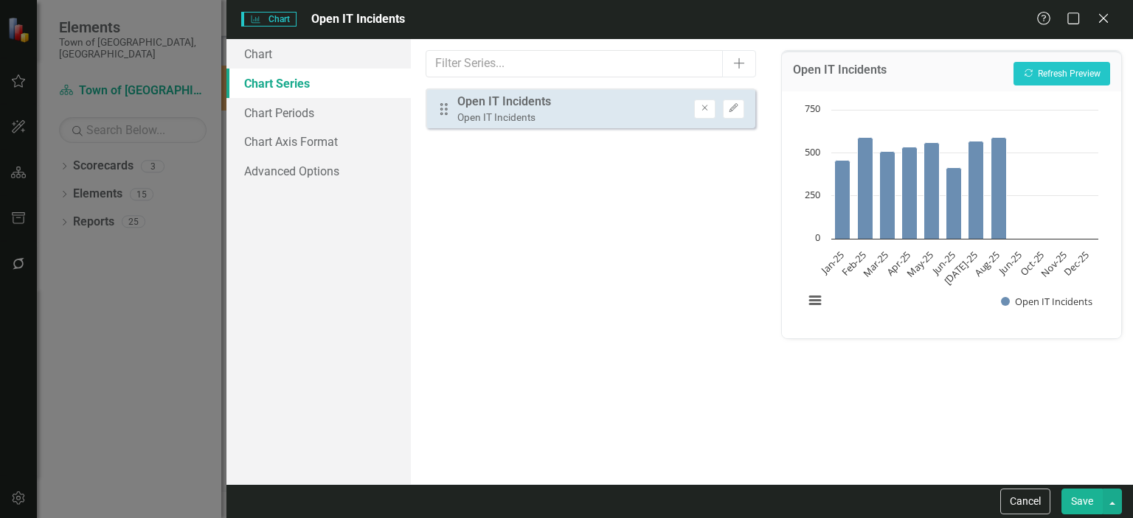
click at [788, 263] on rect "Interactive chart" at bounding box center [950, 212] width 309 height 221
click at [788, 299] on button "View chart menu, Chart" at bounding box center [814, 300] width 21 height 21
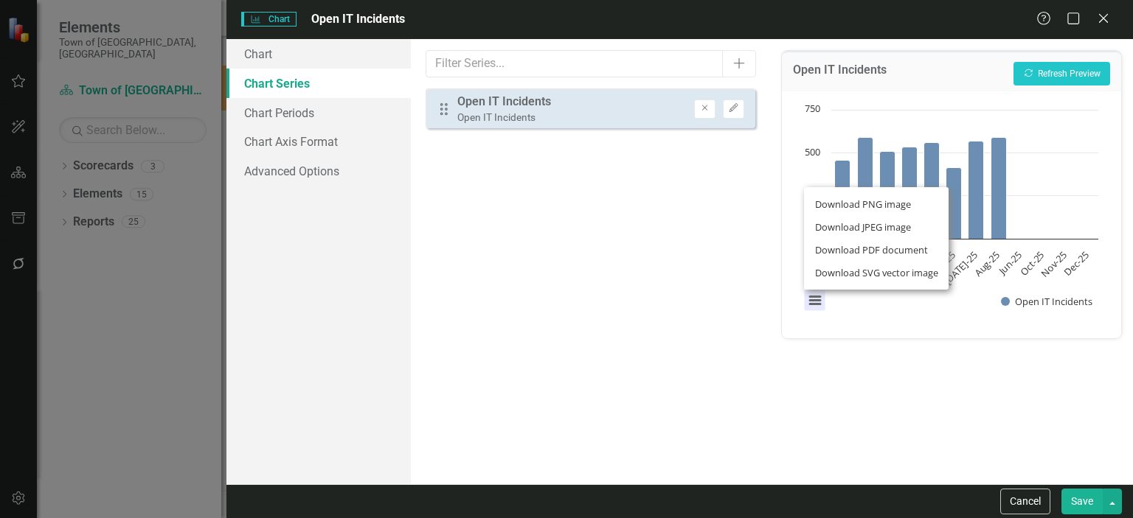
click at [608, 279] on div "From this tab, you can select the series that you want to include in your chart…" at bounding box center [590, 261] width 359 height 445
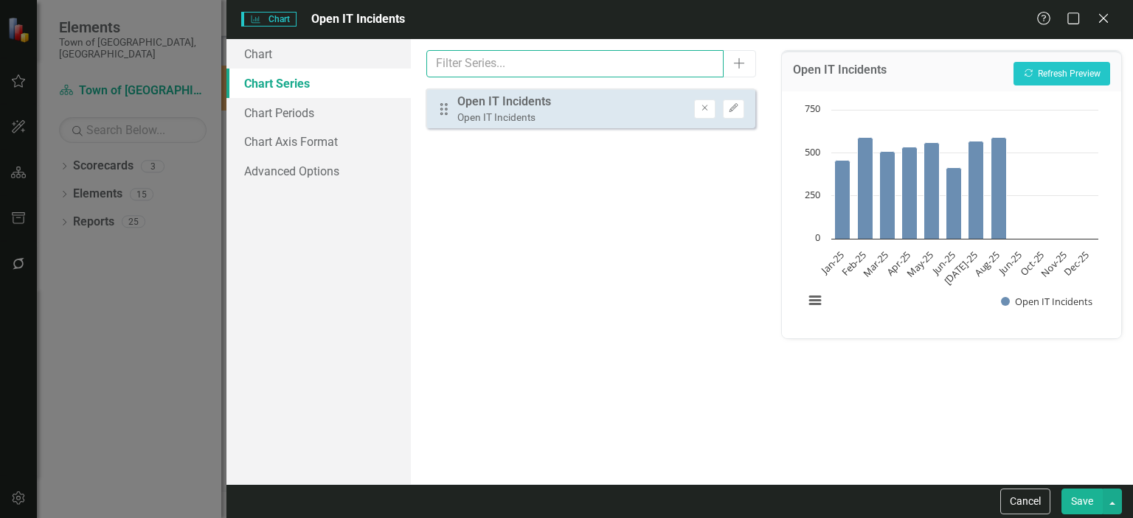
click at [530, 59] on input "text" at bounding box center [574, 63] width 297 height 27
click at [788, 17] on icon "Close" at bounding box center [1103, 18] width 18 height 14
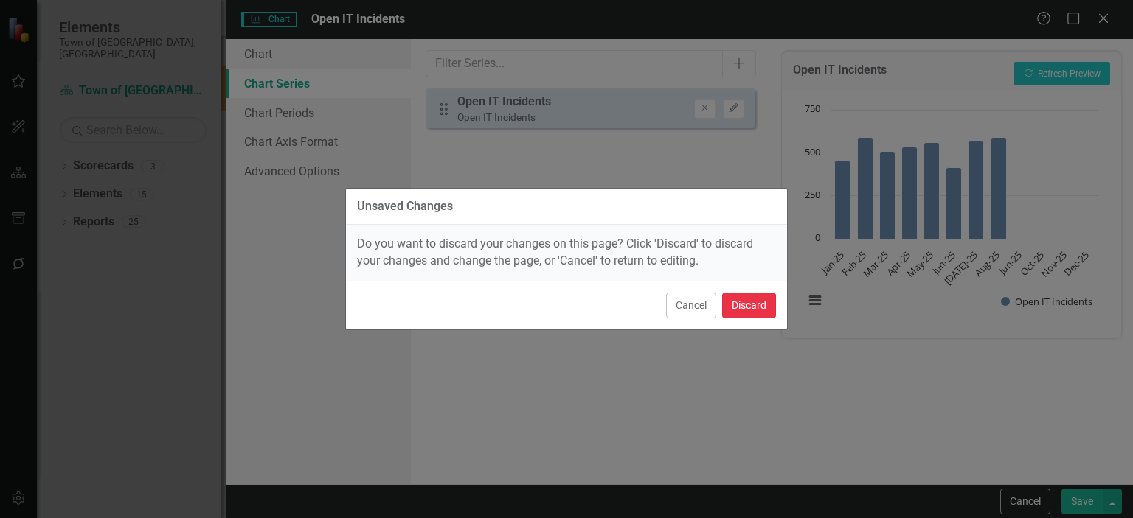
click at [748, 297] on button "Discard" at bounding box center [749, 306] width 54 height 26
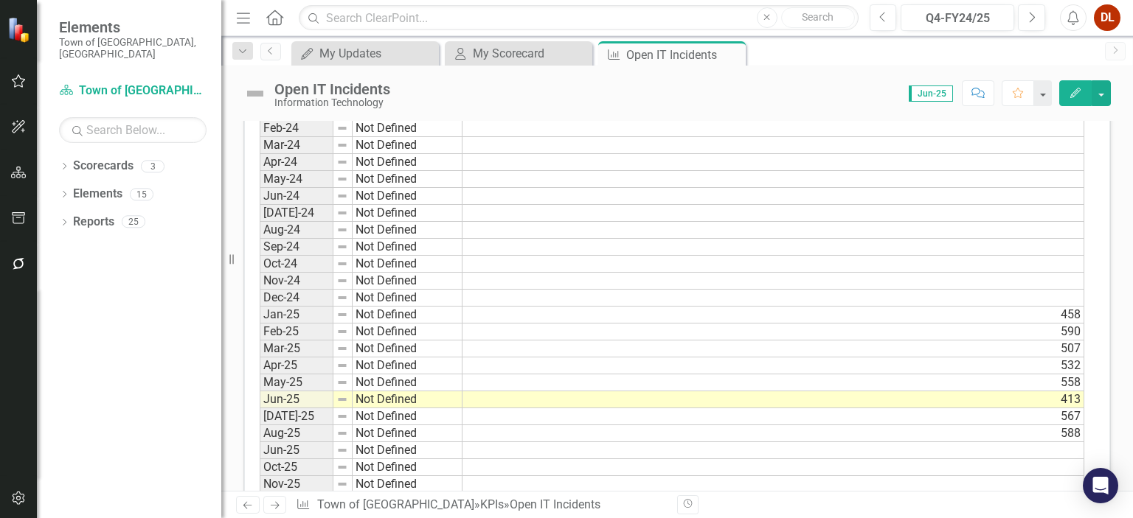
scroll to position [842, 0]
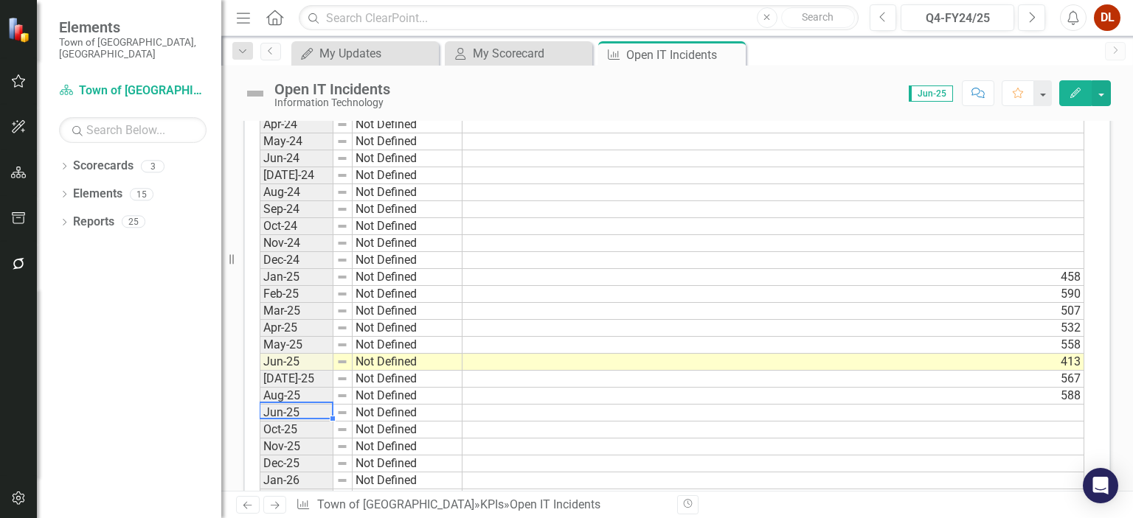
click at [297, 406] on td "Jun-25" at bounding box center [297, 413] width 74 height 17
click at [788, 92] on button "button" at bounding box center [1100, 93] width 19 height 26
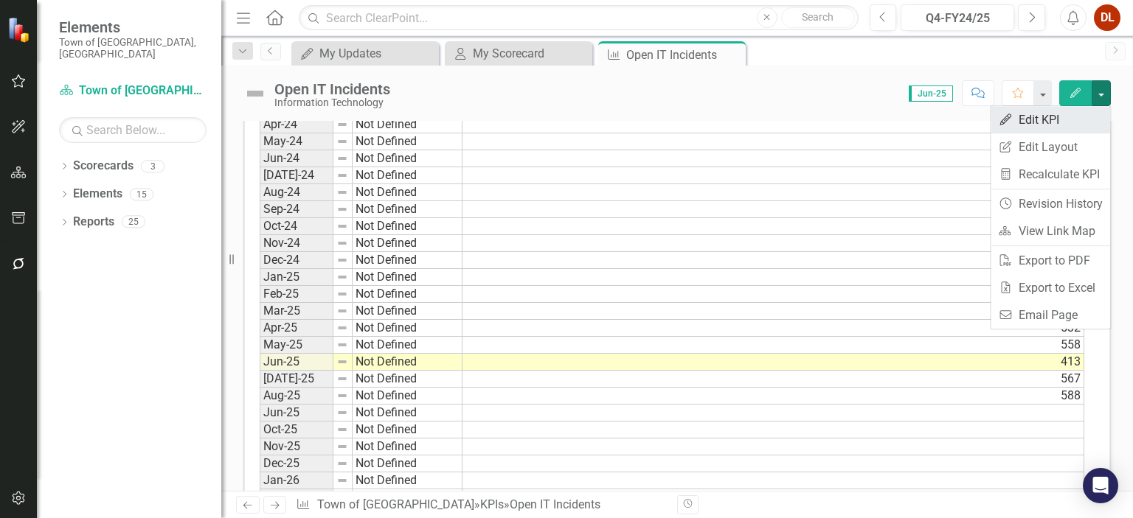
click at [788, 118] on link "Edit Edit KPI" at bounding box center [1049, 119] width 119 height 27
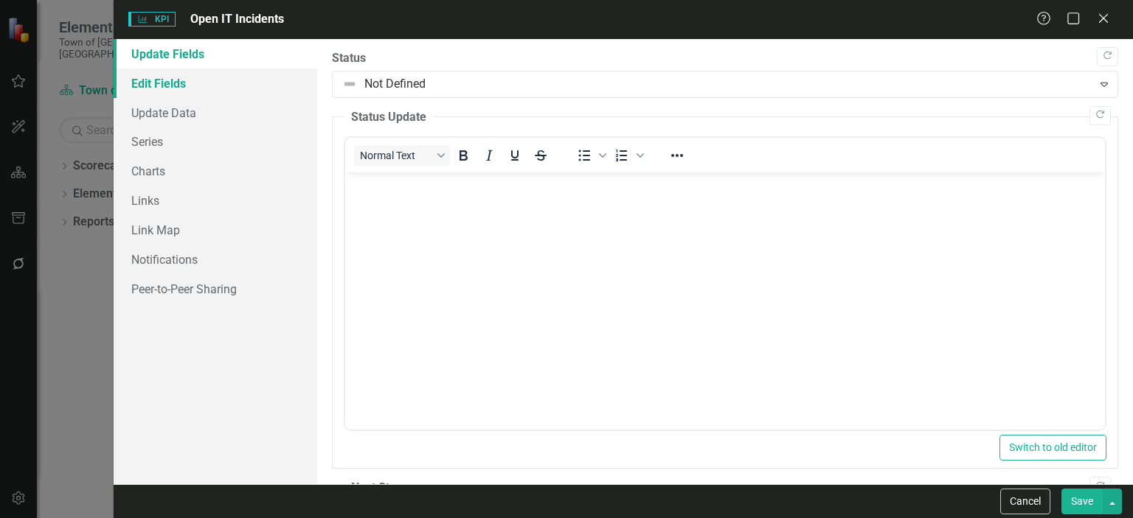
scroll to position [0, 0]
click at [153, 80] on link "Edit Fields" at bounding box center [216, 83] width 204 height 29
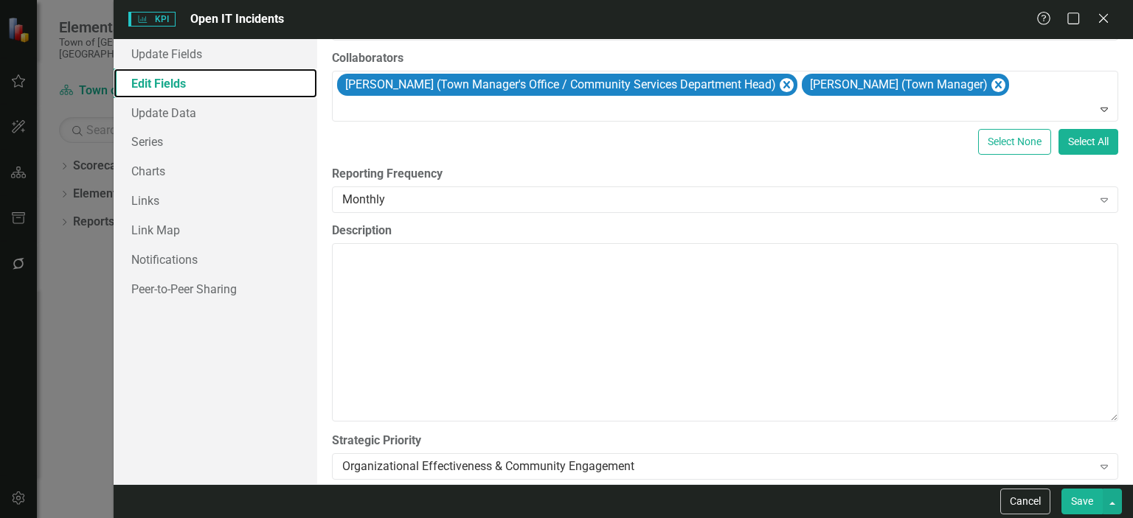
scroll to position [269, 0]
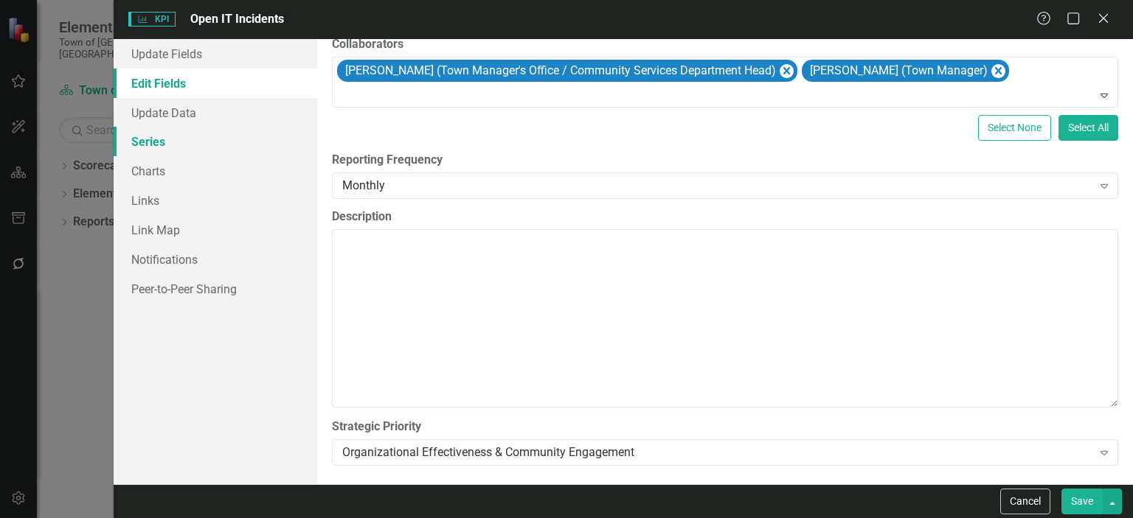
click at [164, 142] on link "Series" at bounding box center [216, 141] width 204 height 29
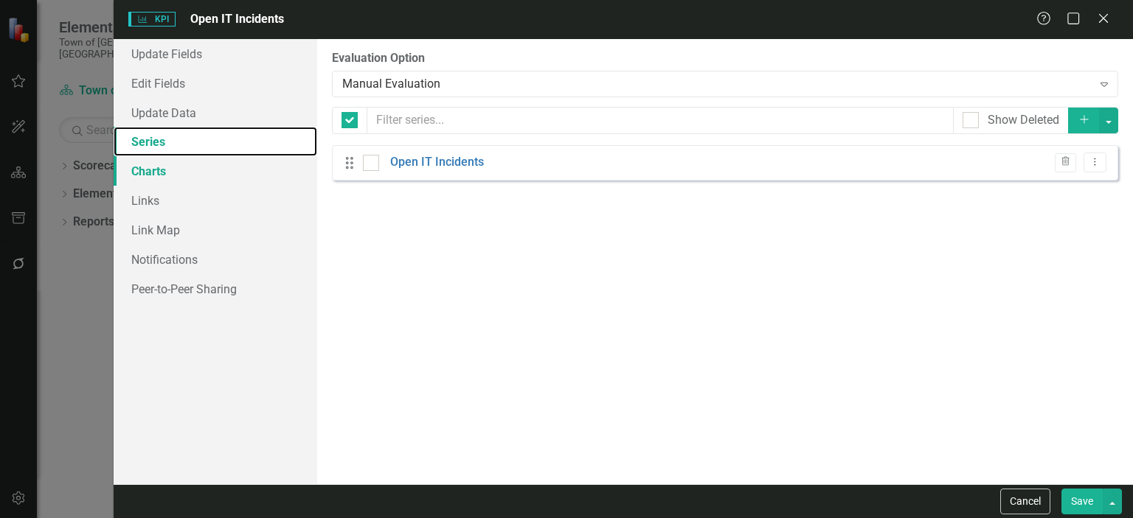
checkbox input "false"
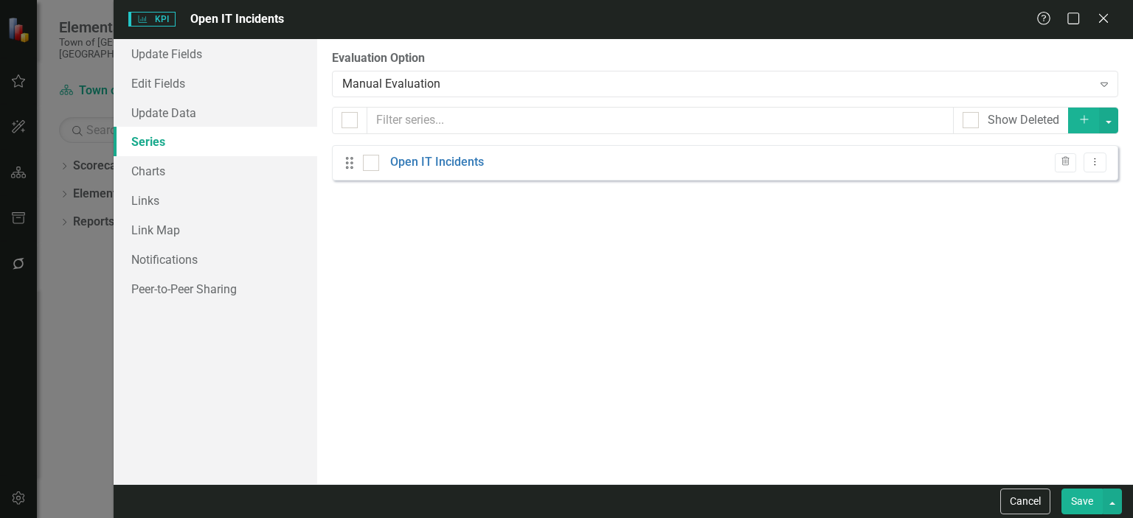
click at [380, 164] on div "Open IT Incidents" at bounding box center [423, 162] width 121 height 17
click at [370, 164] on div at bounding box center [371, 163] width 16 height 16
click at [370, 164] on input "checkbox" at bounding box center [368, 160] width 10 height 10
checkbox input "true"
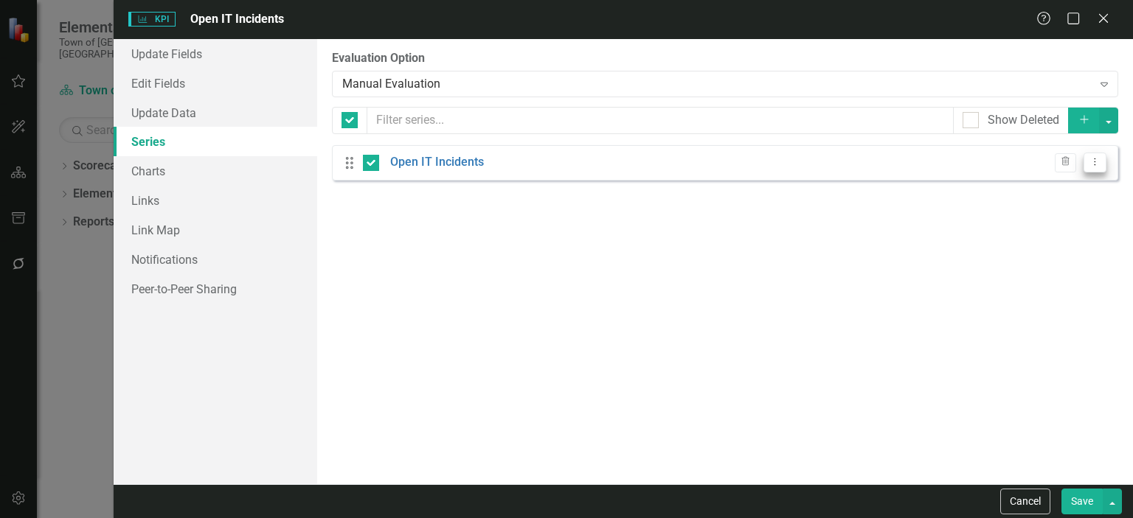
click at [788, 167] on icon "Dropdown Menu" at bounding box center [1094, 162] width 13 height 10
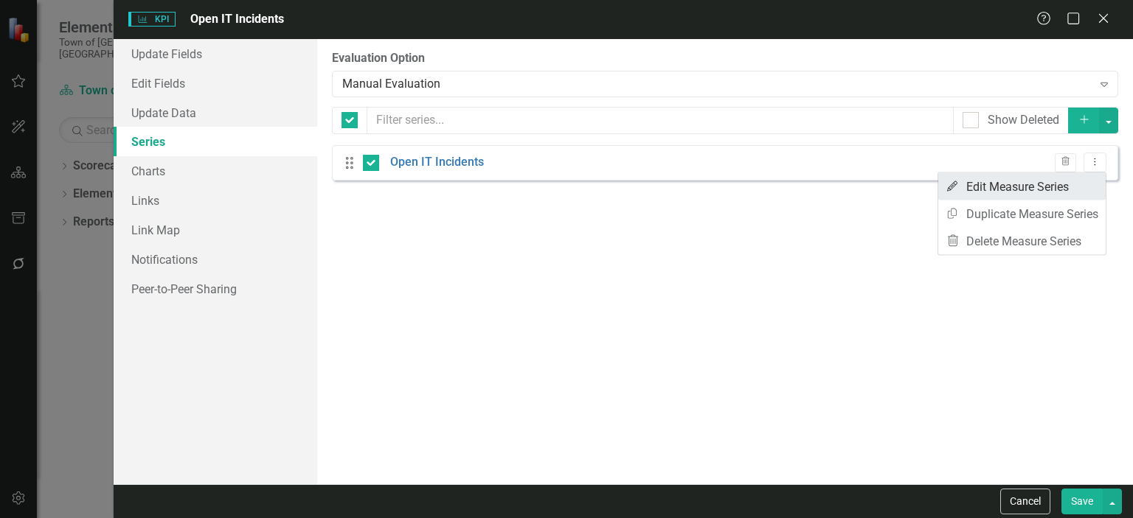
click at [788, 188] on link "Edit Edit Measure Series" at bounding box center [1021, 186] width 167 height 27
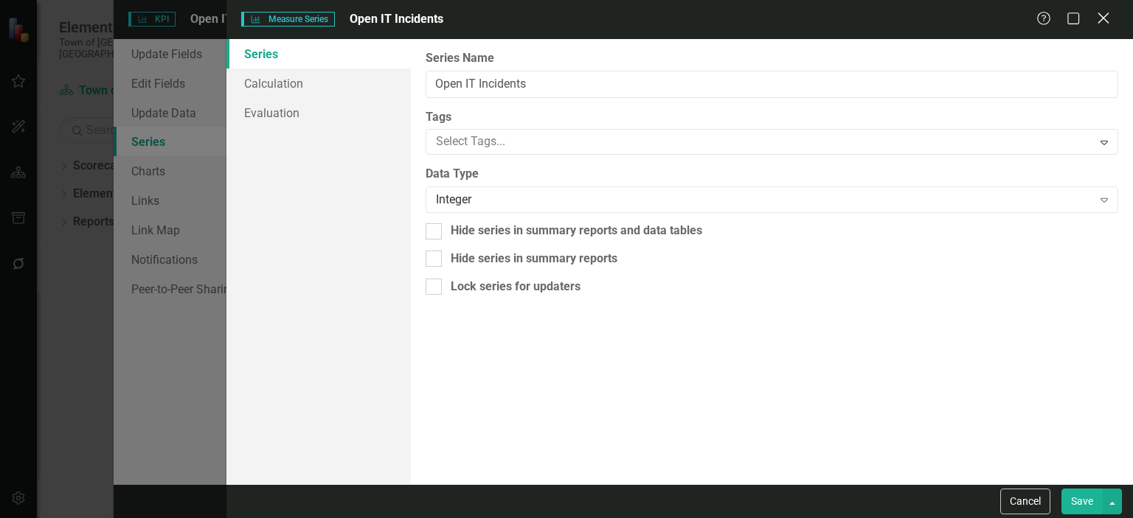
click at [788, 20] on icon at bounding box center [1102, 18] width 11 height 11
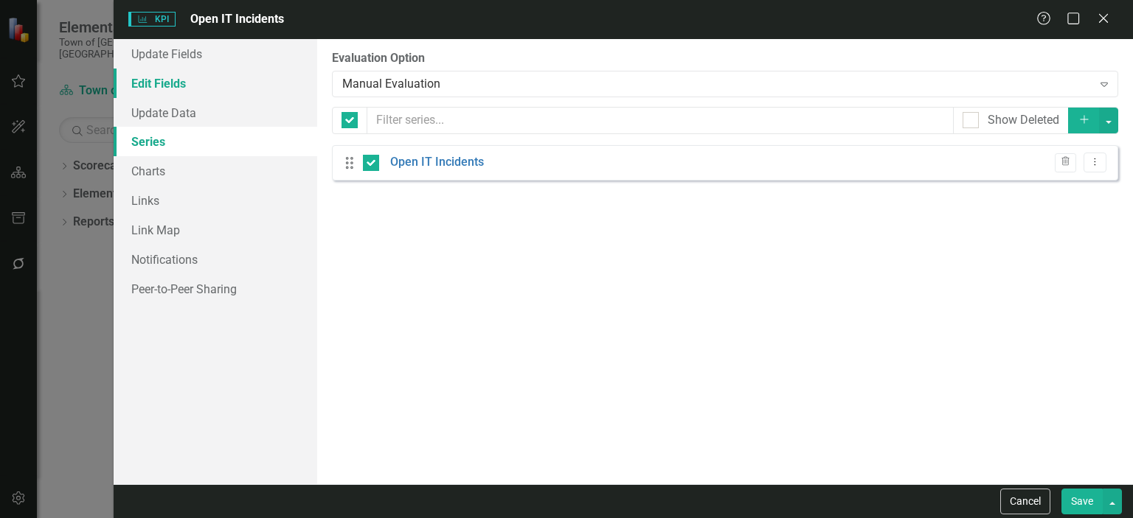
click at [177, 83] on link "Edit Fields" at bounding box center [216, 83] width 204 height 29
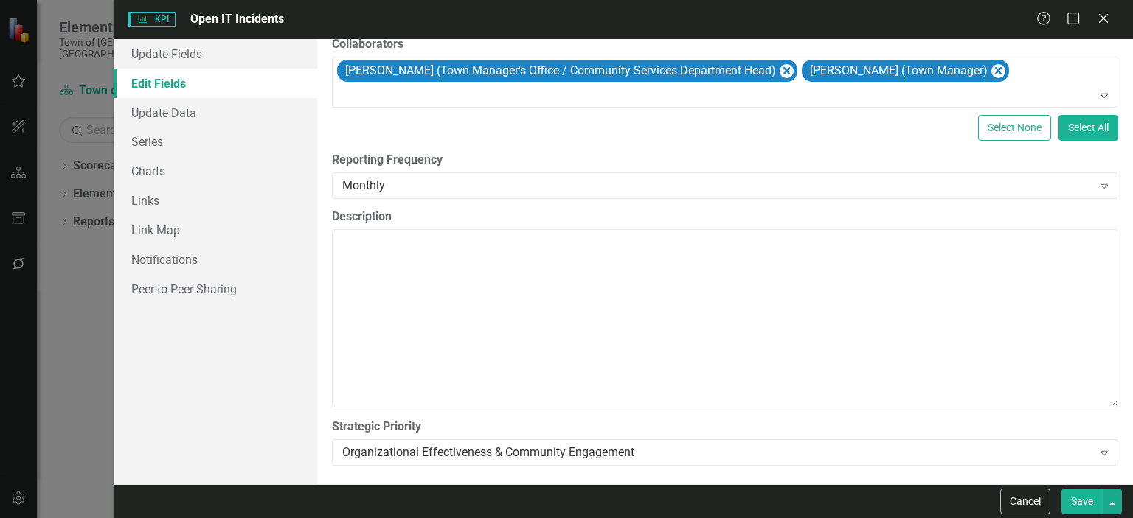
click at [167, 83] on link "Edit Fields" at bounding box center [216, 83] width 204 height 29
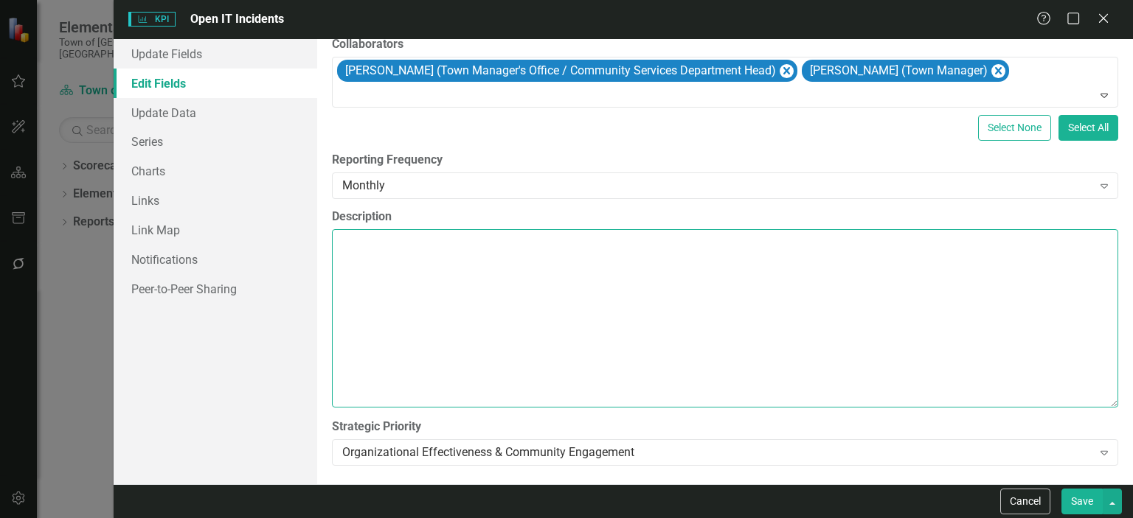
click at [420, 315] on textarea "Description" at bounding box center [725, 318] width 786 height 178
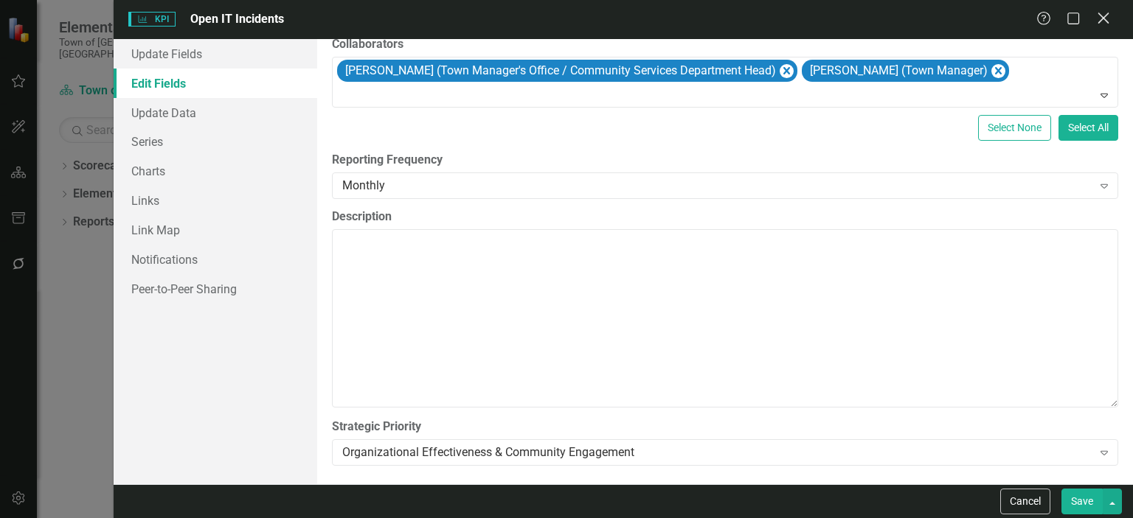
click at [788, 25] on icon "Close" at bounding box center [1103, 18] width 18 height 14
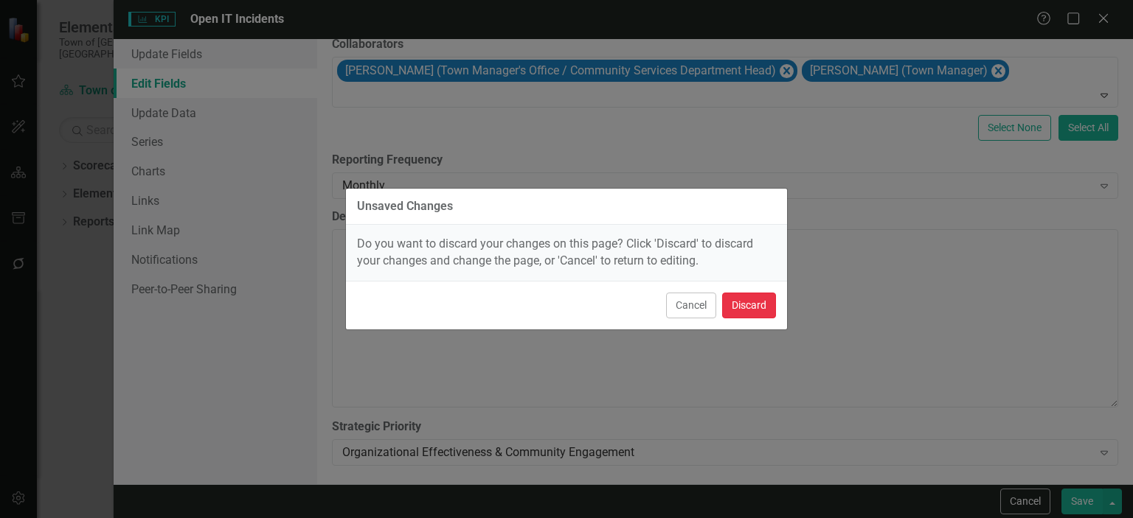
click at [769, 303] on button "Discard" at bounding box center [749, 306] width 54 height 26
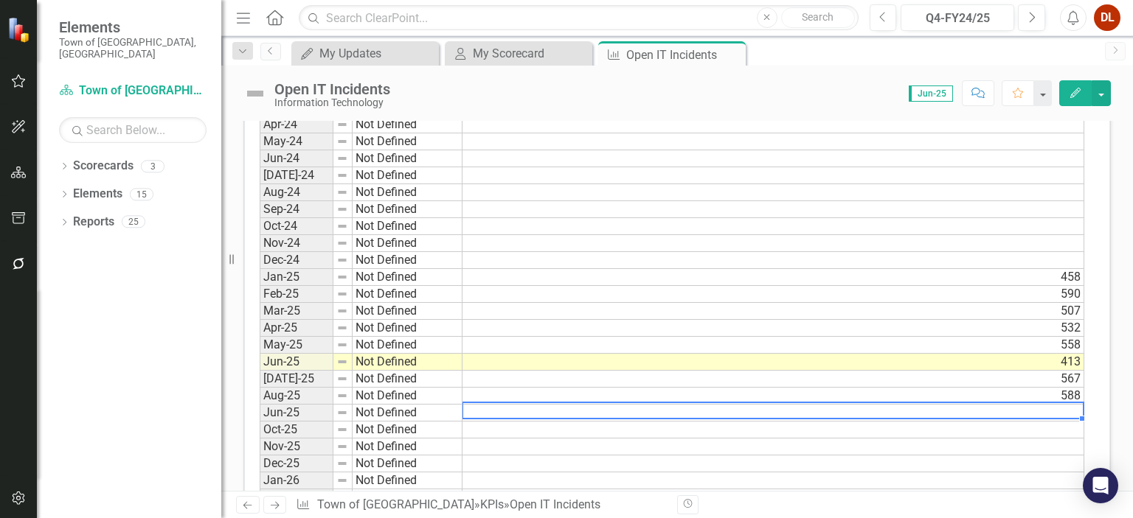
click at [788, 406] on td at bounding box center [773, 413] width 622 height 17
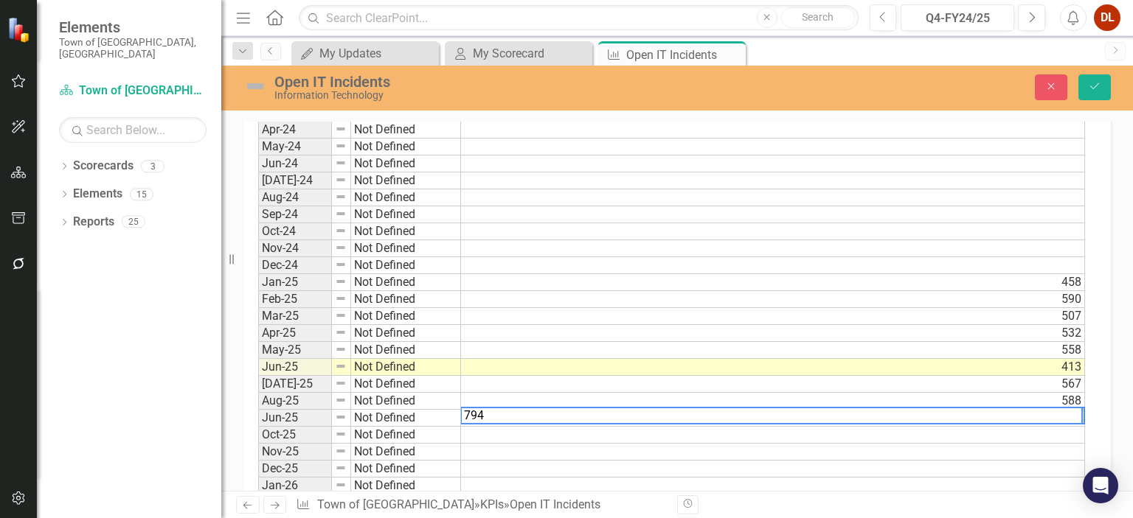
scroll to position [847, 0]
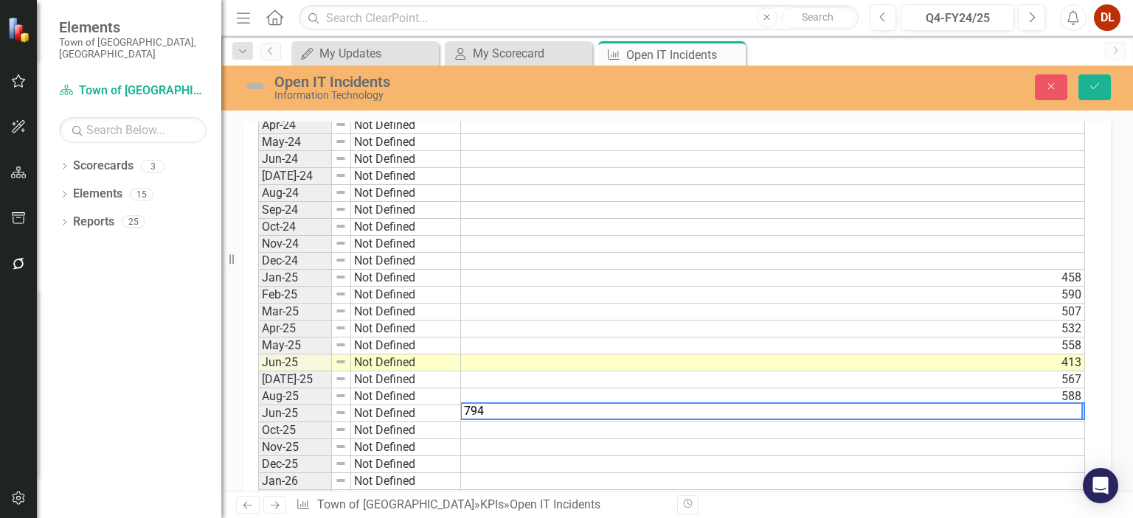
type textarea "794"
click at [788, 457] on td at bounding box center [773, 464] width 624 height 17
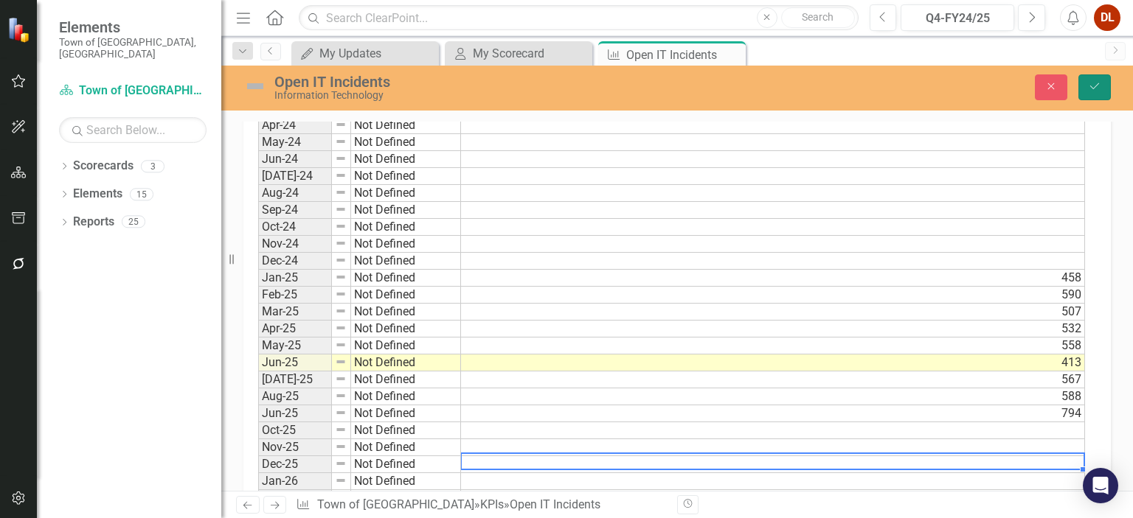
click at [788, 91] on icon "Save" at bounding box center [1094, 86] width 13 height 10
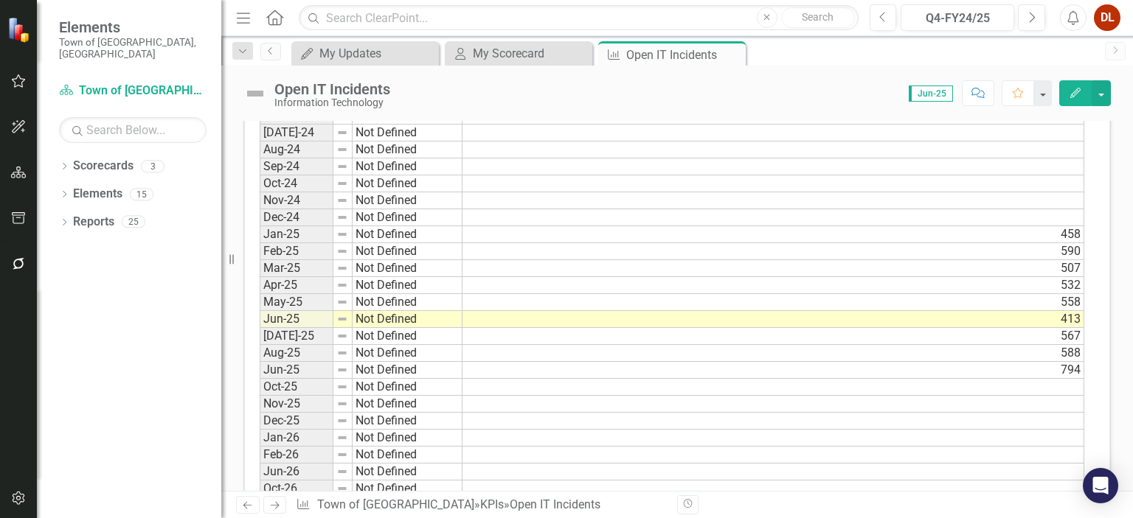
scroll to position [956, 0]
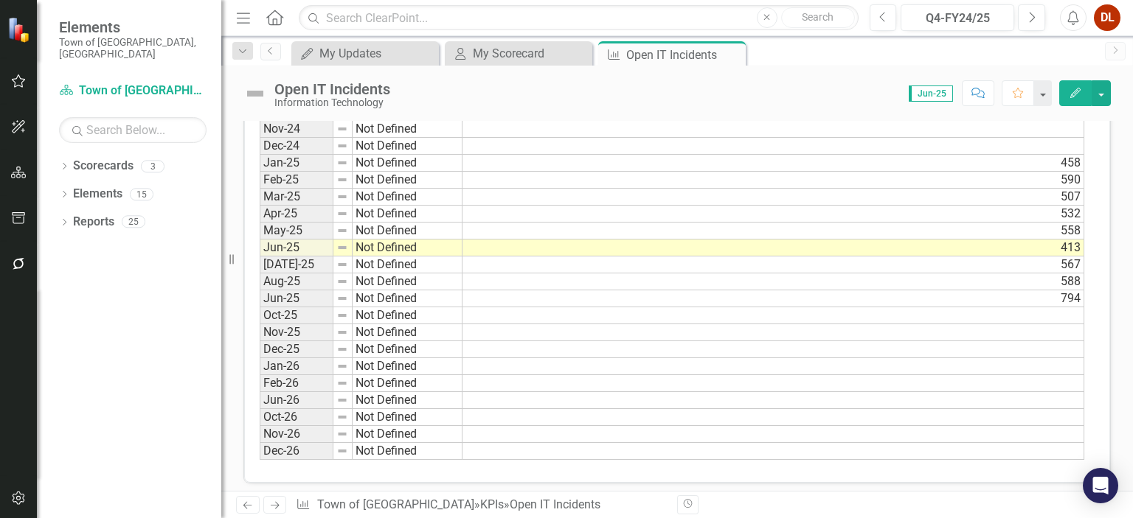
click at [228, 259] on icon "Resize" at bounding box center [234, 260] width 15 height 12
click at [233, 260] on icon at bounding box center [231, 259] width 4 height 10
drag, startPoint x: 233, startPoint y: 260, endPoint x: 291, endPoint y: 288, distance: 64.0
click at [286, 291] on td "Jun-25" at bounding box center [297, 299] width 74 height 17
click at [788, 291] on td "794" at bounding box center [773, 299] width 622 height 17
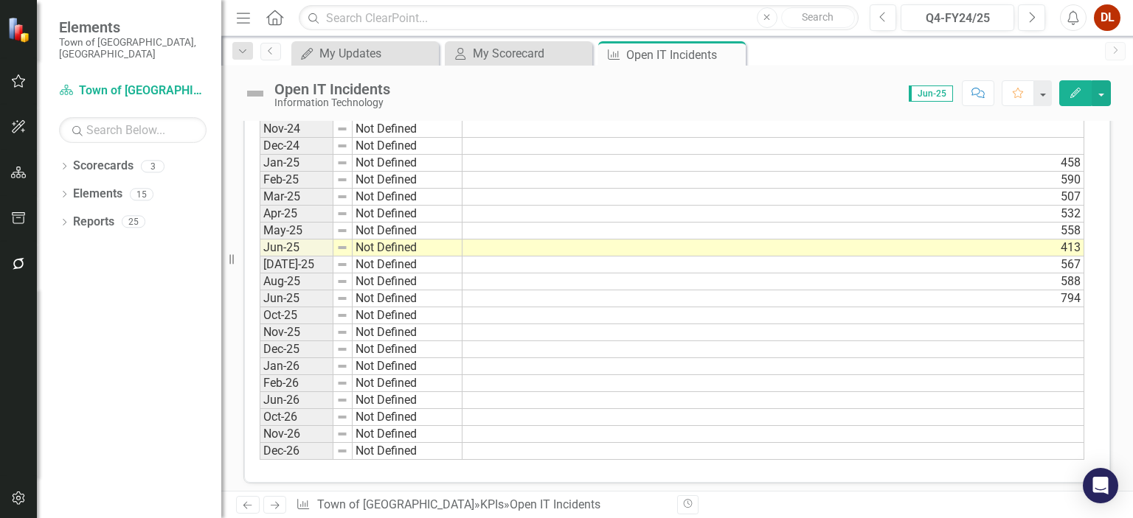
click at [788, 91] on icon "Comment" at bounding box center [977, 93] width 13 height 10
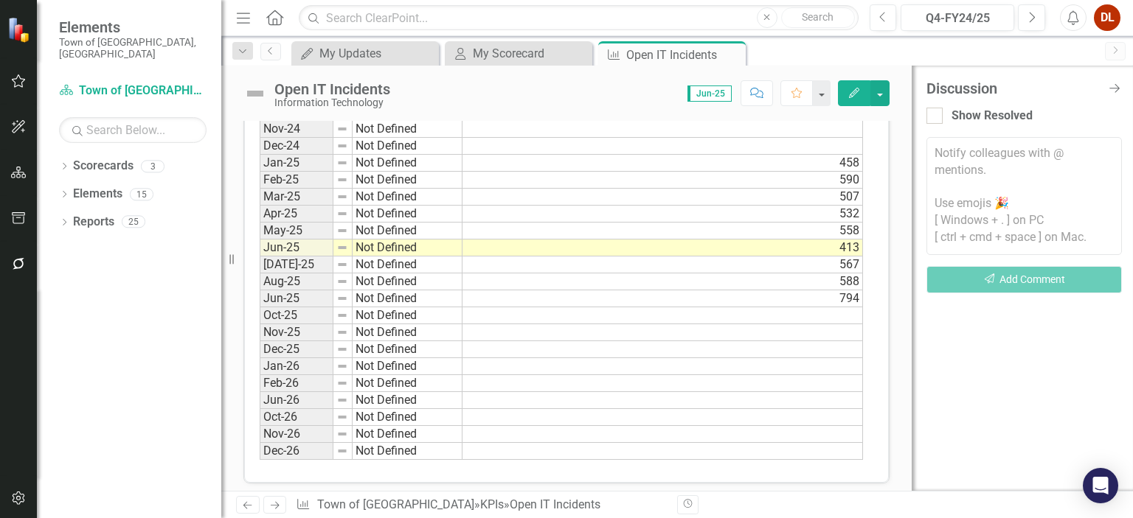
click at [582, 98] on div "Score: 0.00 Jun-25 Completed Comment Favorite Edit" at bounding box center [643, 92] width 492 height 25
click at [788, 85] on icon at bounding box center [1114, 88] width 13 height 10
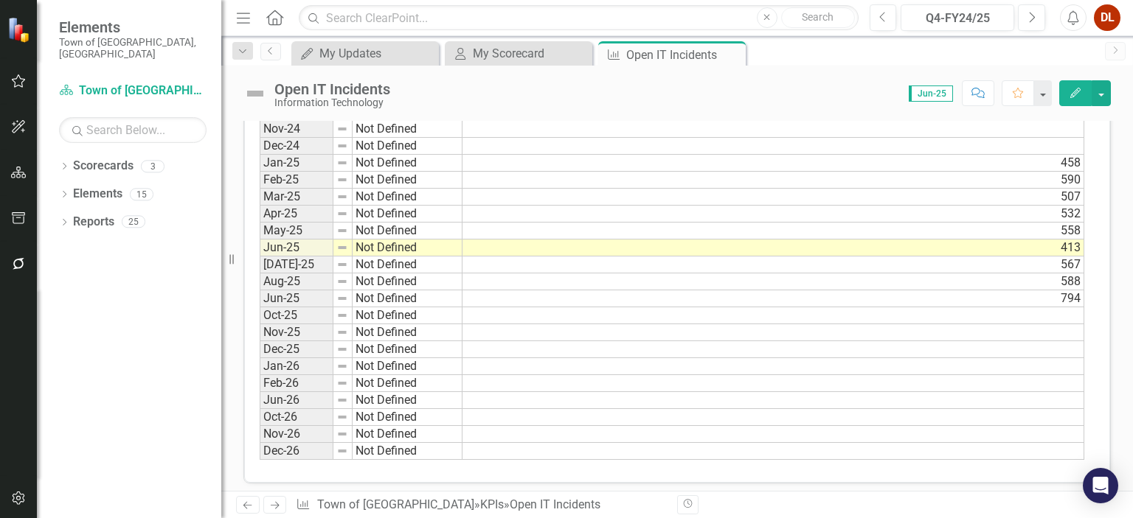
click at [788, 294] on td "794" at bounding box center [773, 299] width 622 height 17
click at [788, 94] on icon "Comment" at bounding box center [977, 93] width 13 height 10
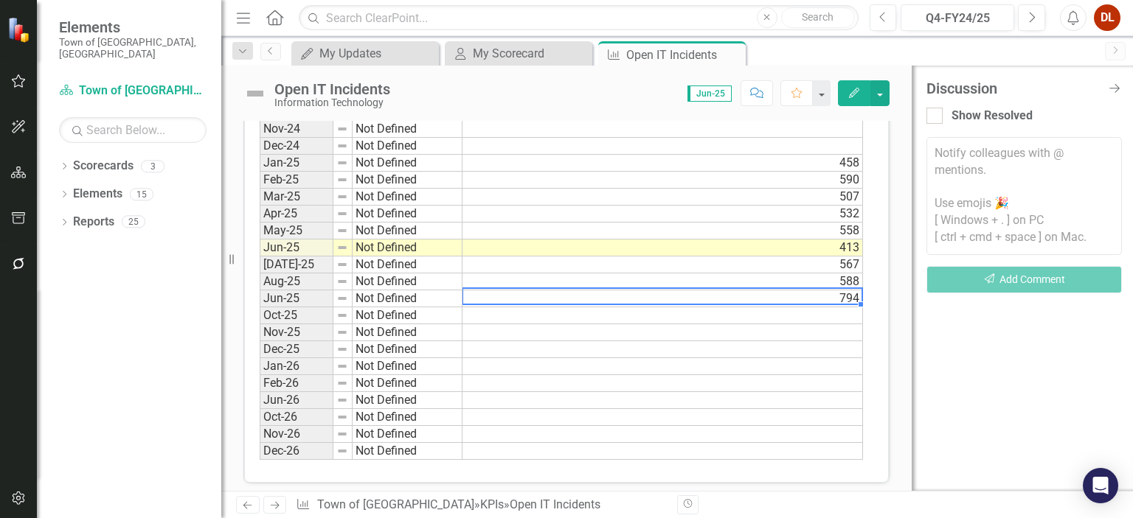
click at [260, 297] on div "Period Status Open IT Incidents Jan-24 Not Defined Feb-24 Not Defined Mar-24 No…" at bounding box center [260, 197] width 0 height 526
click at [599, 291] on td "794" at bounding box center [662, 299] width 400 height 17
type textarea "794"
click at [788, 313] on div "Discussion Close Discussion Bar Show Resolved Notify colleagues with @ mentions…" at bounding box center [1021, 278] width 221 height 425
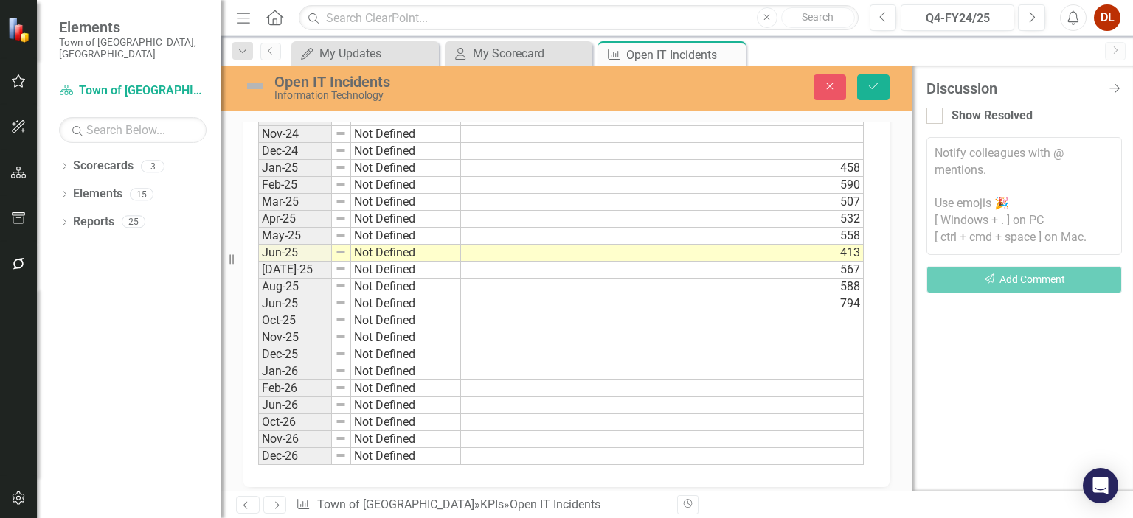
scroll to position [961, 0]
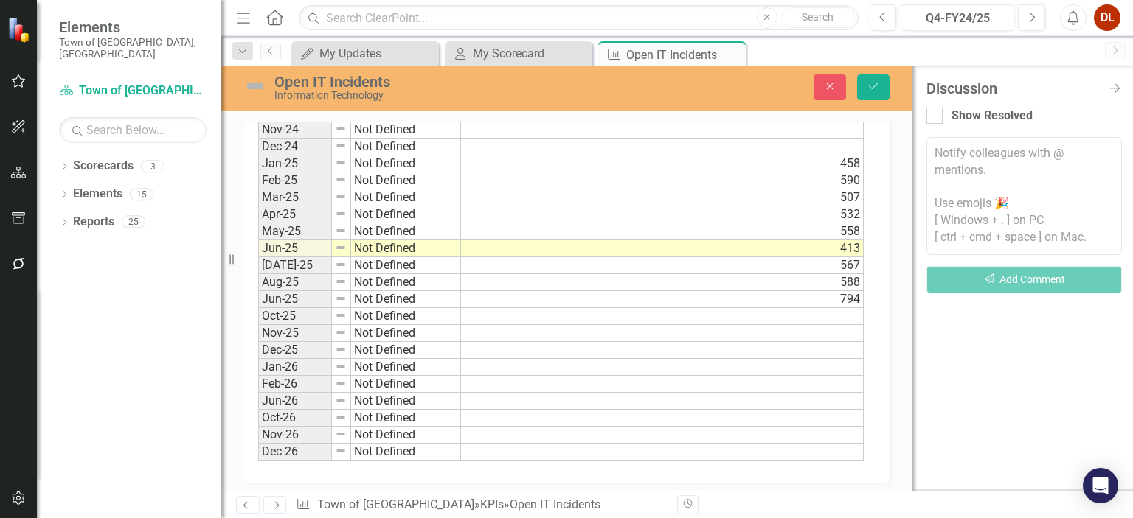
click at [788, 308] on td at bounding box center [662, 316] width 403 height 17
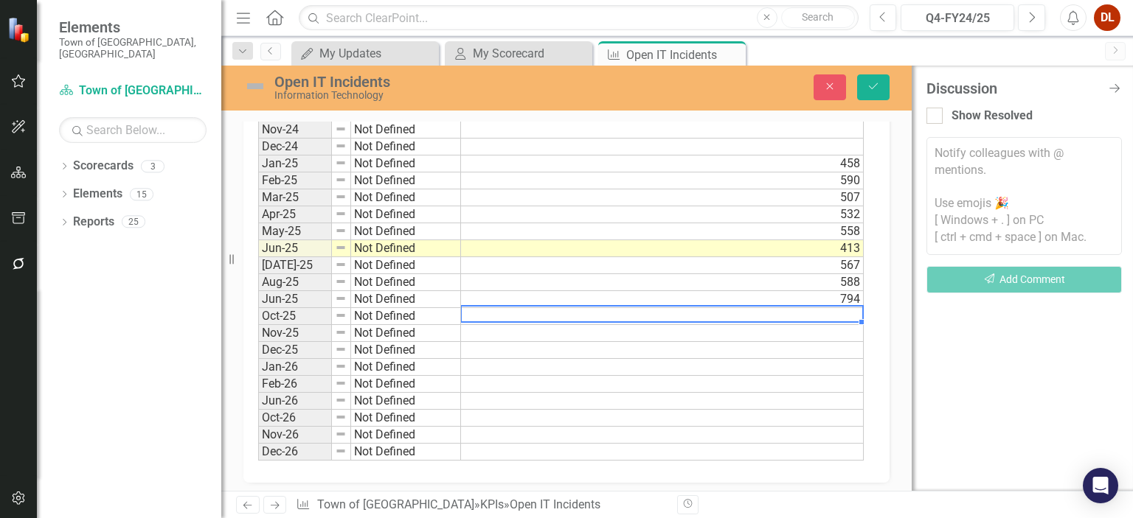
click at [788, 291] on td "794" at bounding box center [662, 299] width 403 height 17
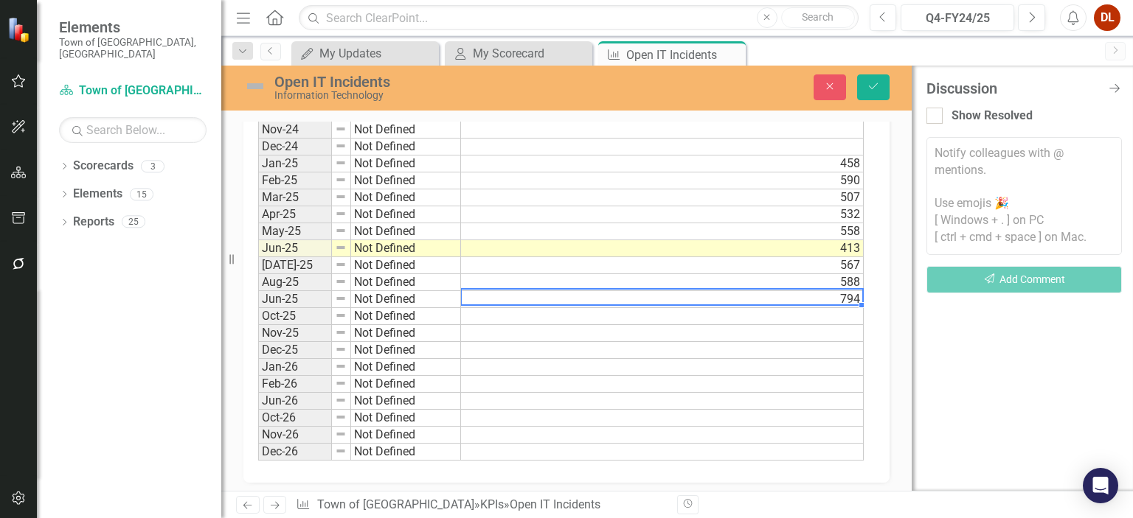
click at [788, 303] on div "Notify colleagues with @ mentions. Use emojis 🎉 [ Windows + . ] on PC [ ctrl + …" at bounding box center [1023, 220] width 195 height 167
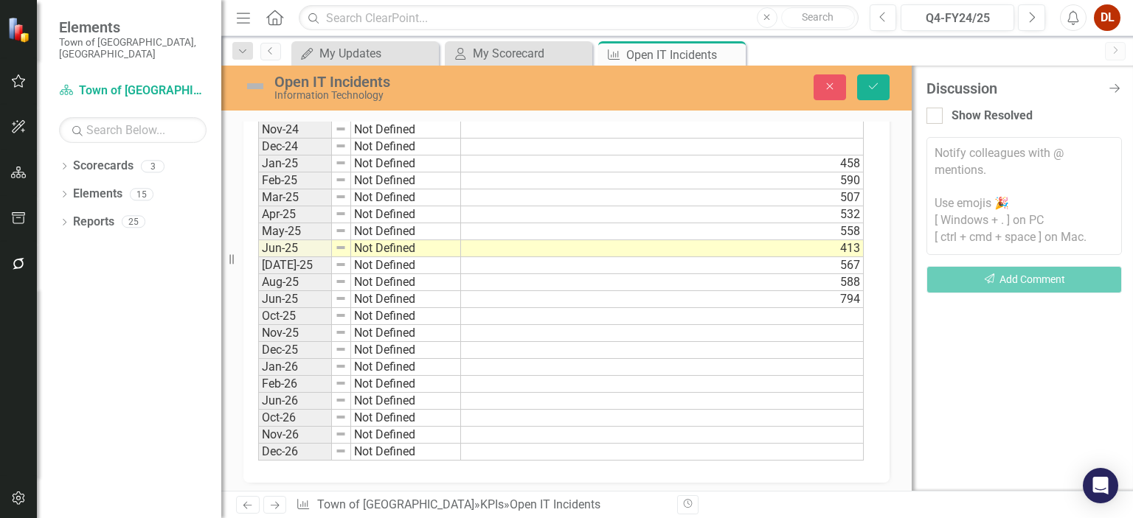
click at [788, 353] on div "Discussion Close Discussion Bar Show Resolved Notify colleagues with @ mentions…" at bounding box center [1021, 278] width 221 height 425
click at [788, 86] on button "Save" at bounding box center [873, 87] width 32 height 26
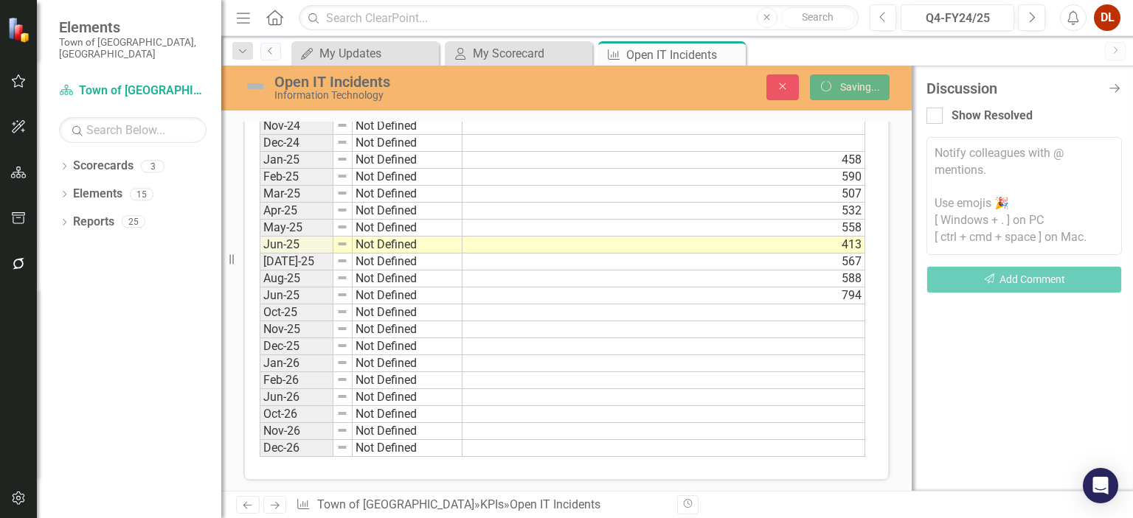
scroll to position [956, 0]
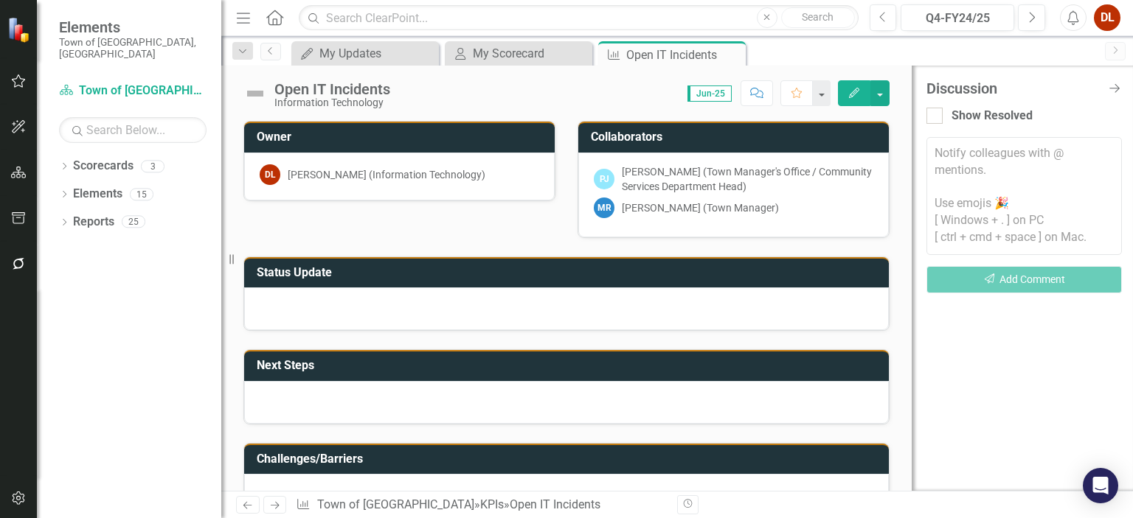
click at [788, 288] on div at bounding box center [566, 309] width 644 height 43
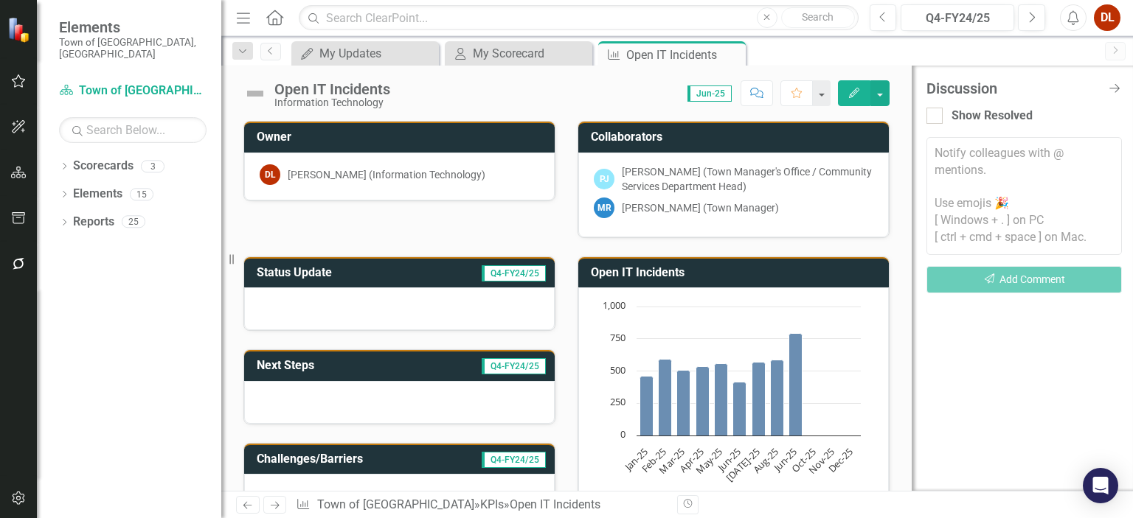
scroll to position [885, 0]
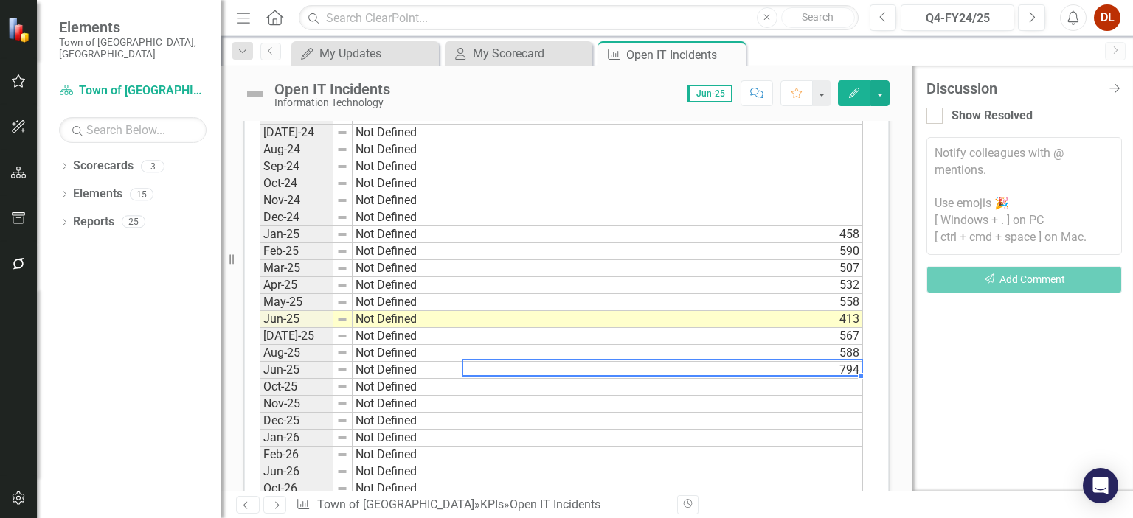
click at [550, 365] on td "794" at bounding box center [662, 370] width 400 height 17
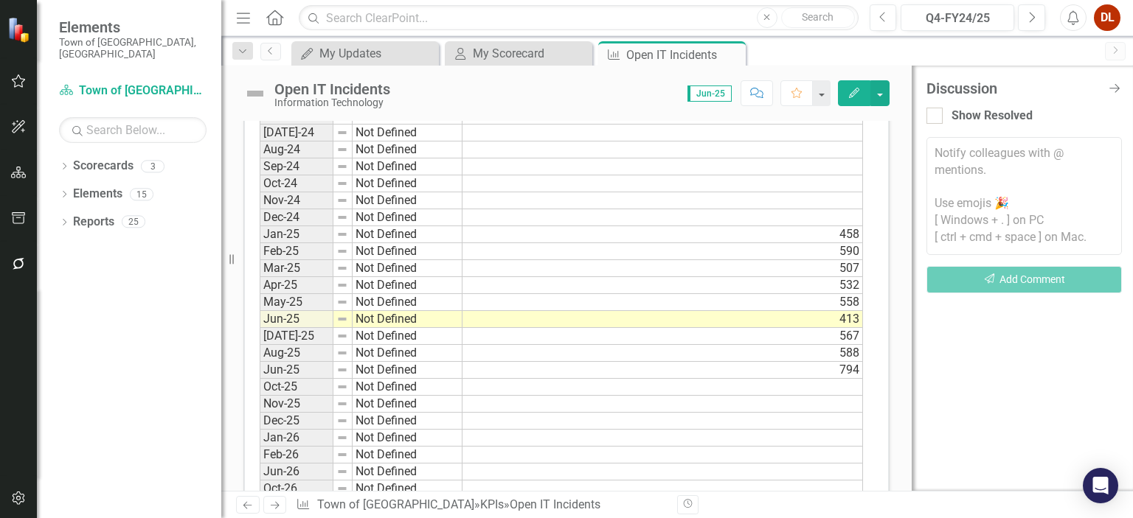
click at [751, 98] on button "Comment" at bounding box center [756, 93] width 32 height 26
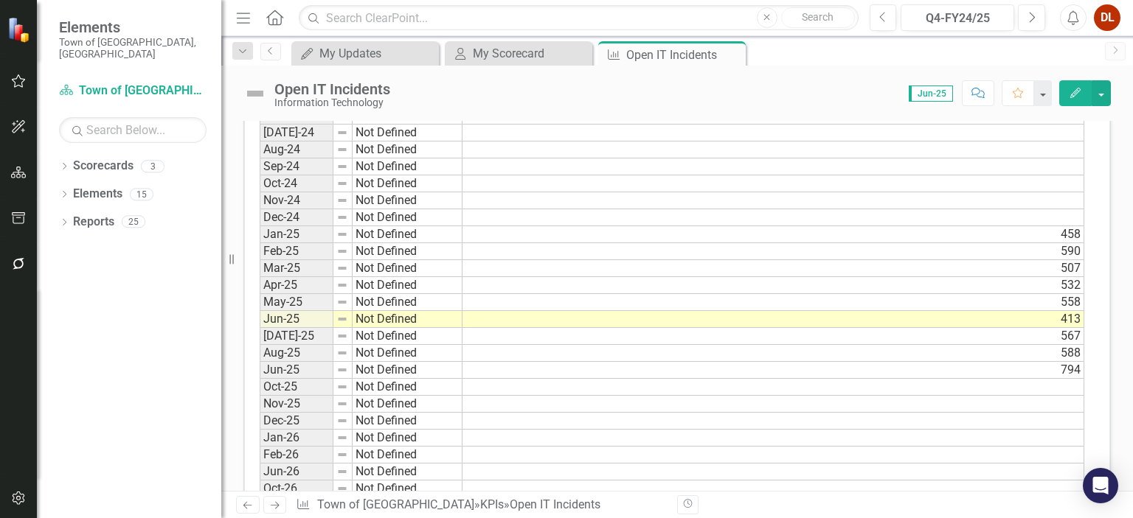
click at [788, 363] on td "794" at bounding box center [773, 370] width 622 height 17
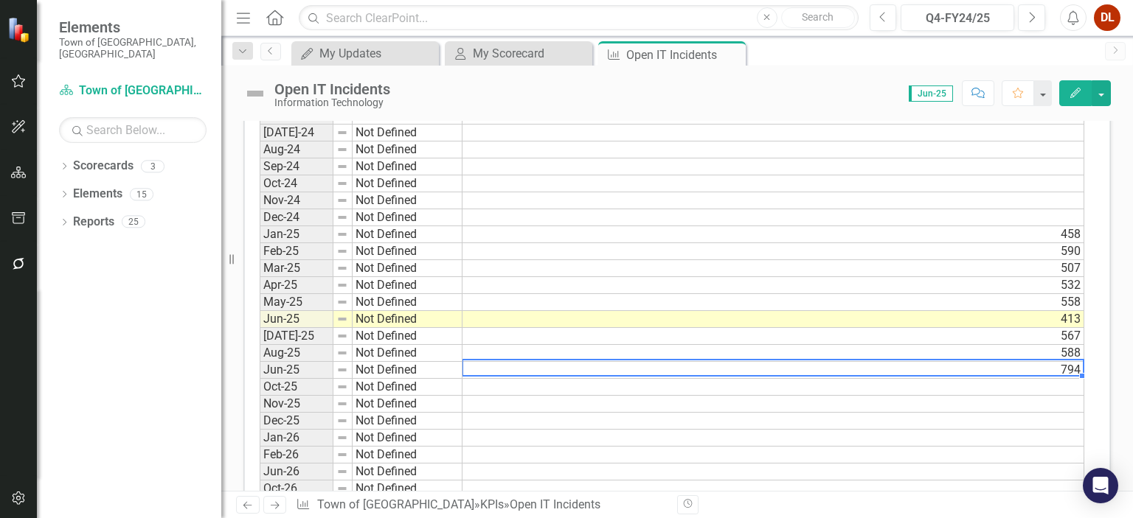
click at [300, 364] on td "Jun-25" at bounding box center [297, 370] width 74 height 17
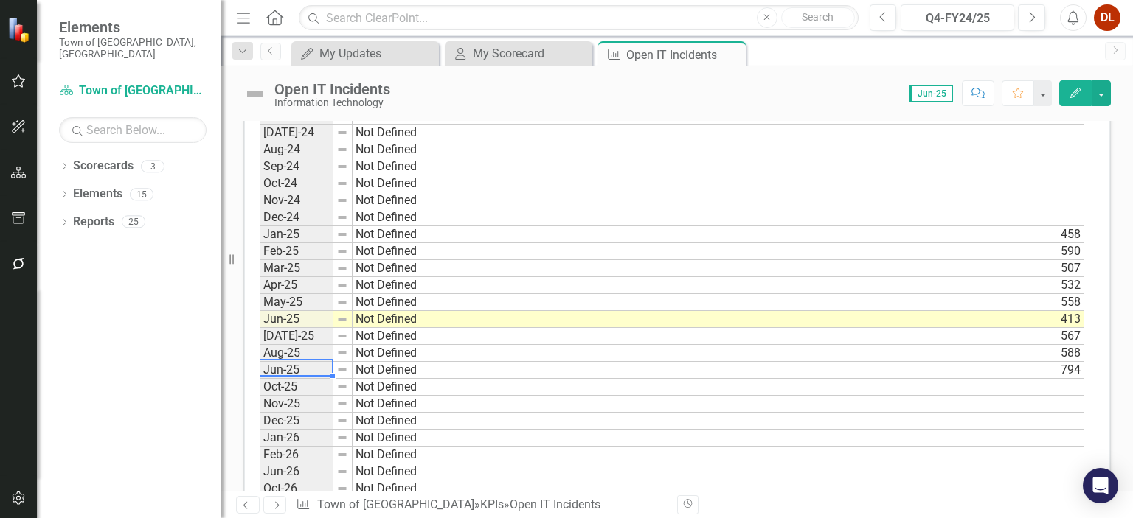
click at [788, 96] on button "Comment" at bounding box center [978, 93] width 32 height 26
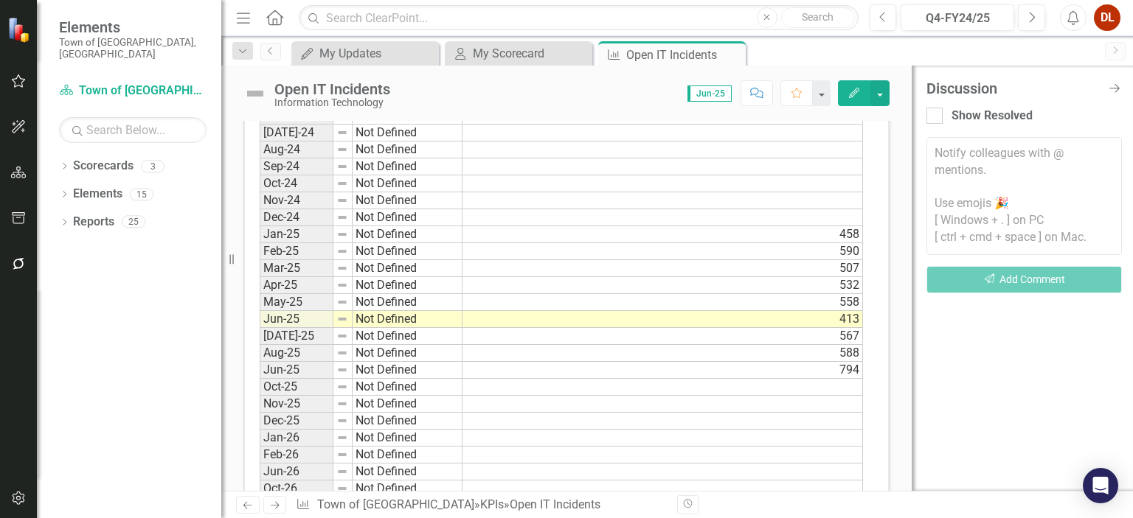
click at [661, 365] on td "794" at bounding box center [662, 370] width 400 height 17
click at [788, 67] on div "Open IT Incidents Information Technology Score: 0.00 Jun-25 Completed Comment F…" at bounding box center [566, 88] width 690 height 44
click at [260, 369] on div "Period Status Jan-24 Not Defined Feb-24 Not Defined Mar-24 Not Defined Apr-24 N…" at bounding box center [260, 268] width 0 height 526
click at [788, 103] on button "Edit" at bounding box center [854, 93] width 32 height 26
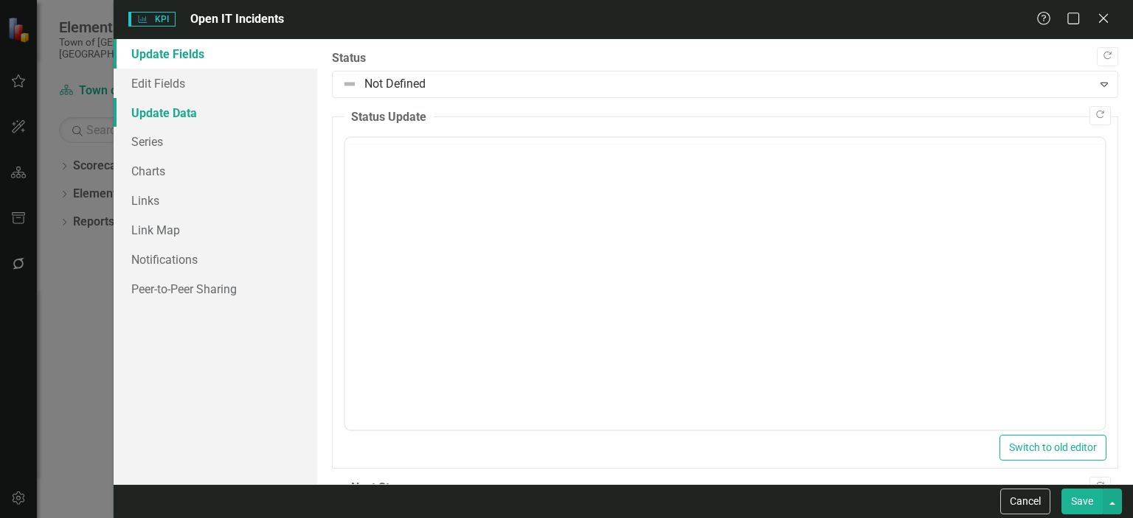
click at [184, 114] on link "Update Data" at bounding box center [216, 112] width 204 height 29
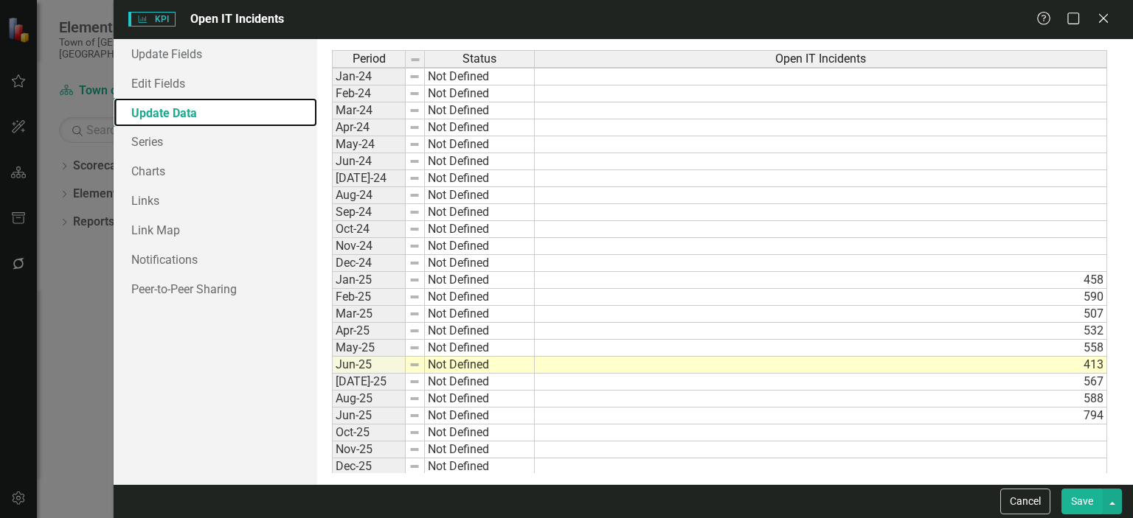
scroll to position [74, 0]
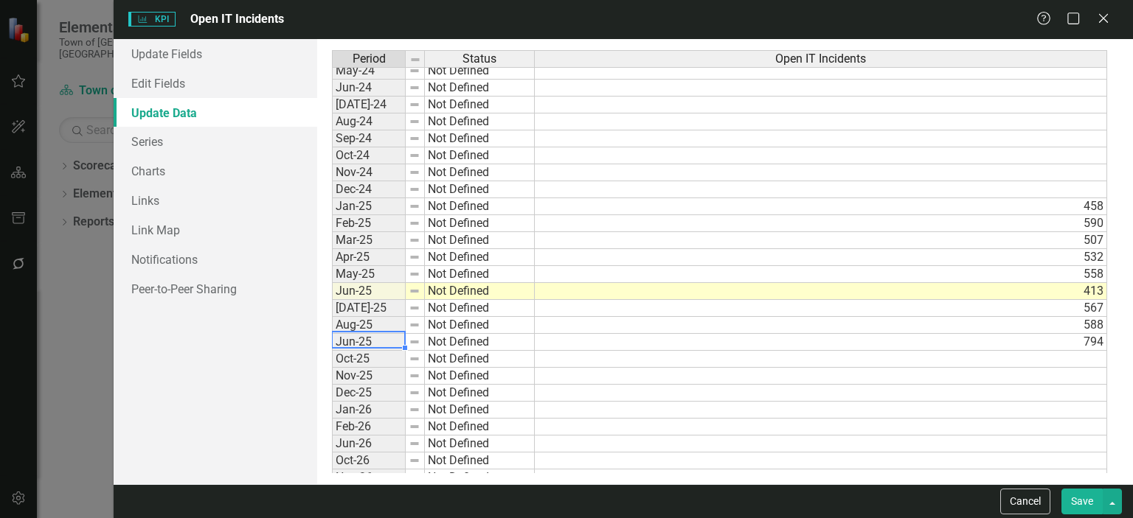
click at [357, 344] on td "Jun-25" at bounding box center [369, 342] width 74 height 17
click at [374, 342] on td "Jun-25" at bounding box center [369, 342] width 74 height 17
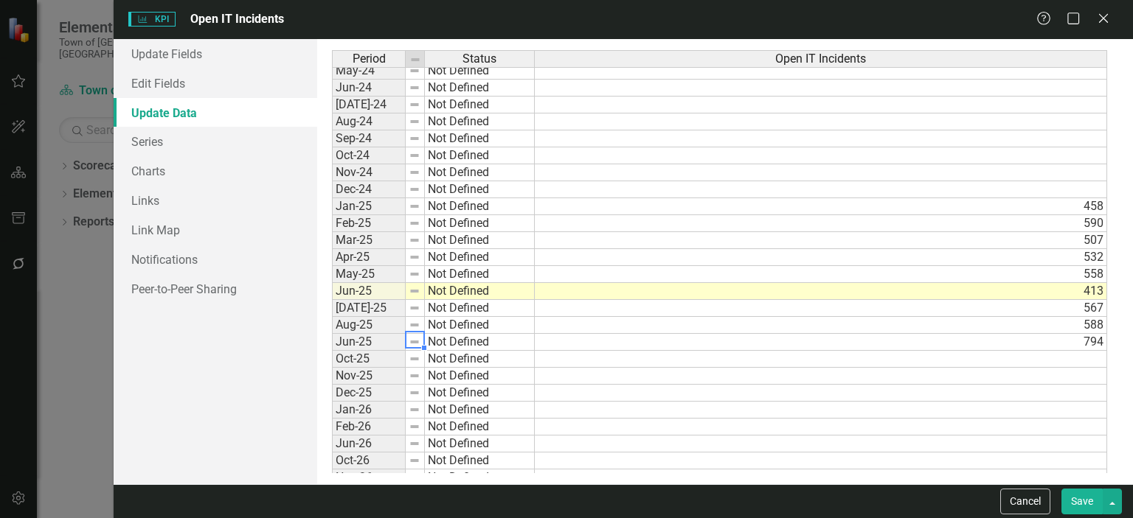
click at [414, 338] on img at bounding box center [415, 342] width 12 height 12
click at [442, 339] on td "Not Defined" at bounding box center [480, 342] width 110 height 17
click at [360, 343] on td "Jun-25" at bounding box center [369, 342] width 74 height 17
click at [184, 48] on link "Update Fields" at bounding box center [216, 53] width 204 height 29
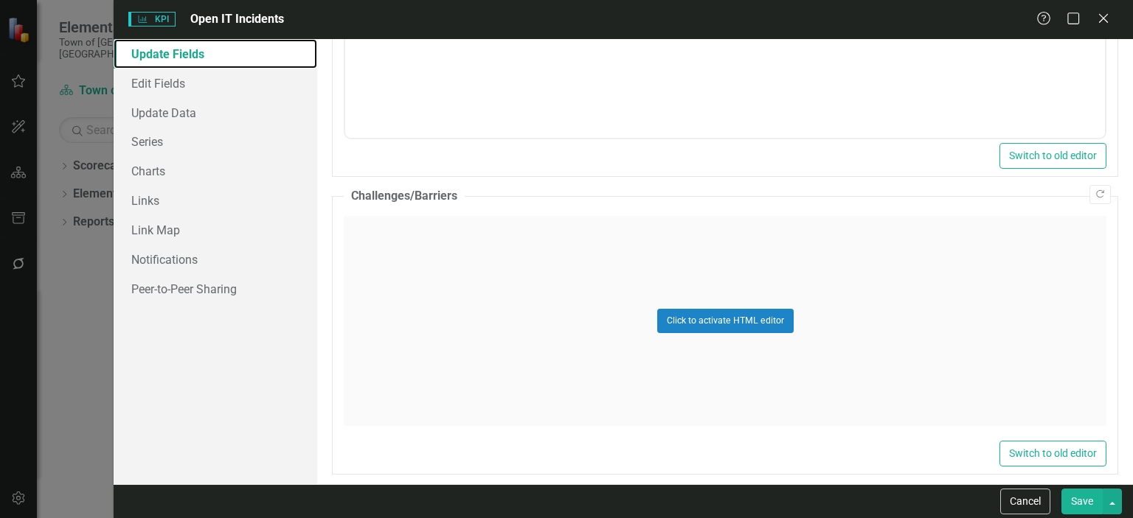
scroll to position [674, 0]
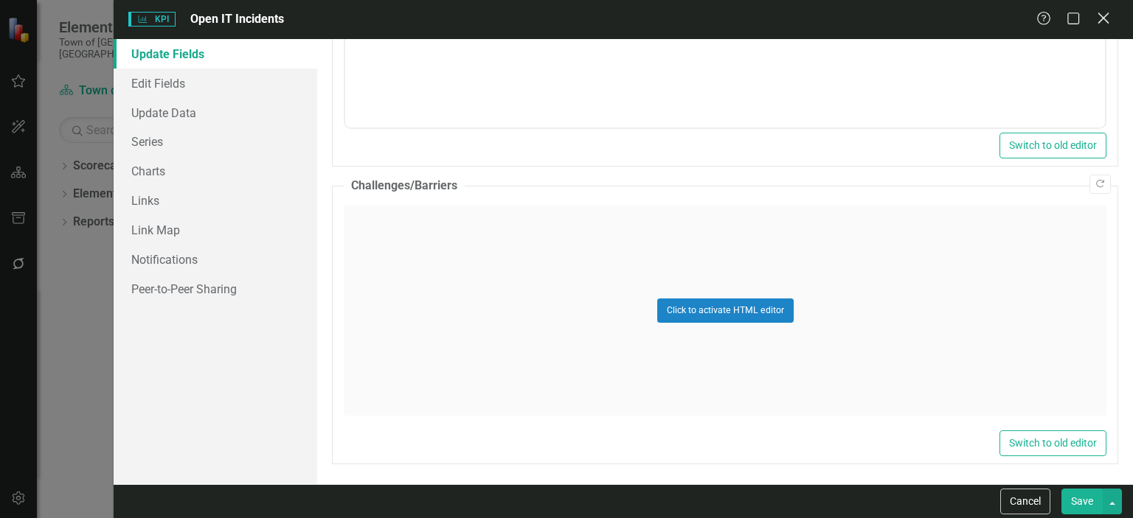
click at [788, 19] on icon "Close" at bounding box center [1103, 18] width 18 height 14
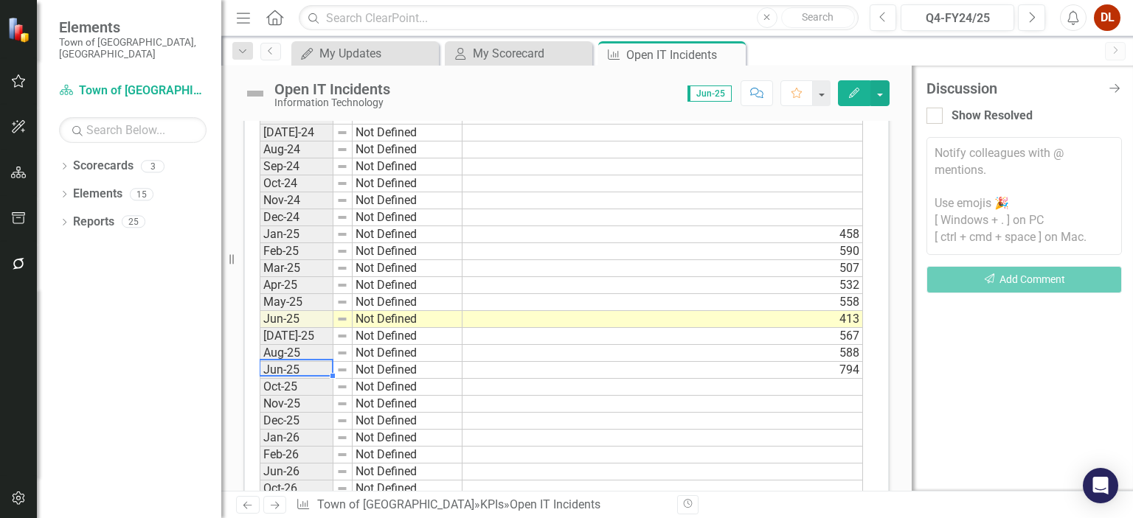
click at [301, 363] on td "Jun-25" at bounding box center [297, 370] width 74 height 17
drag, startPoint x: 333, startPoint y: 369, endPoint x: 345, endPoint y: 450, distance: 82.1
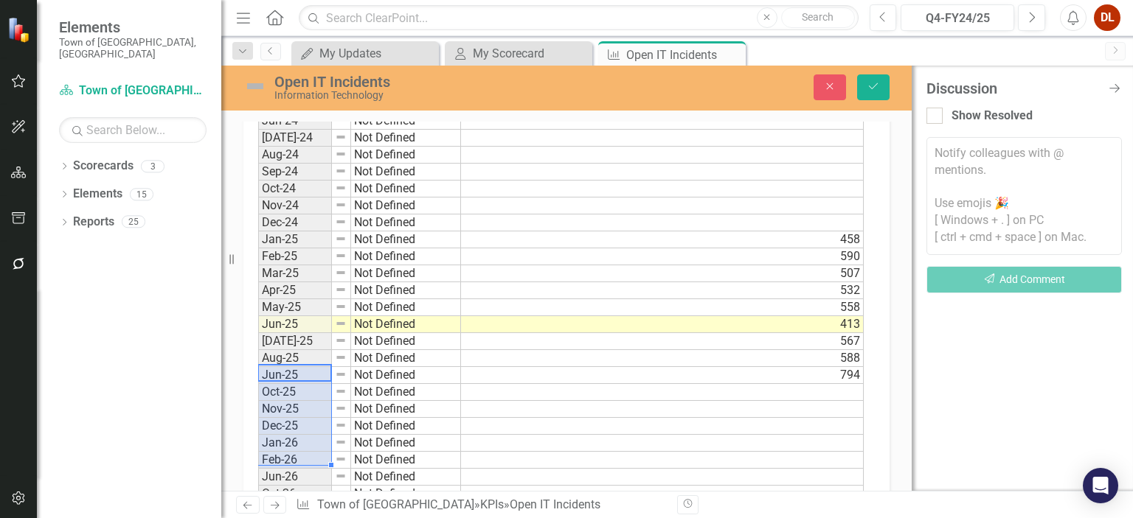
scroll to position [889, 0]
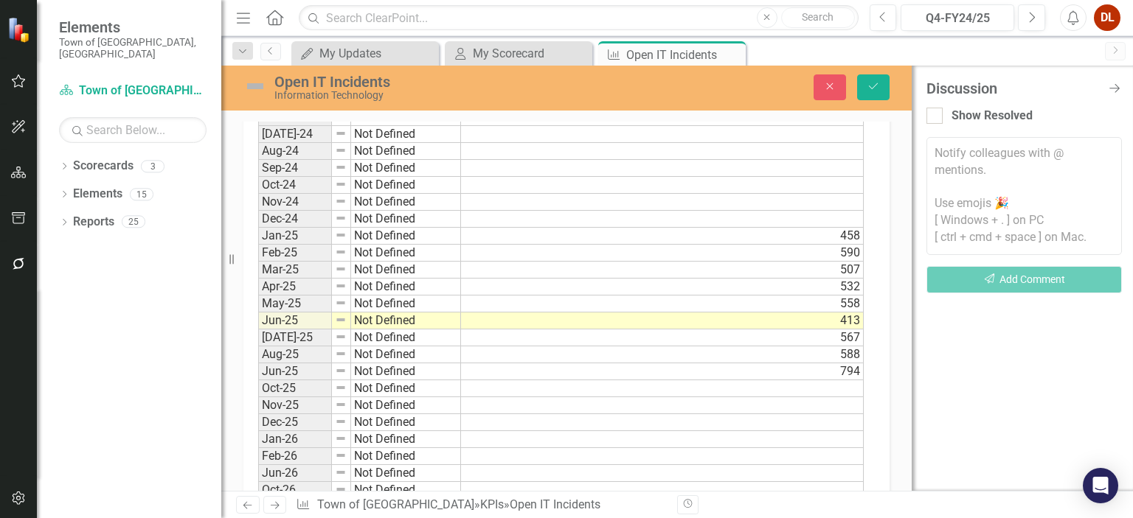
click at [143, 372] on div "Dropdown Scorecards 3 Dropdown Town of Falmouth Information Technology Public W…" at bounding box center [129, 336] width 184 height 364
